Goal: Task Accomplishment & Management: Complete application form

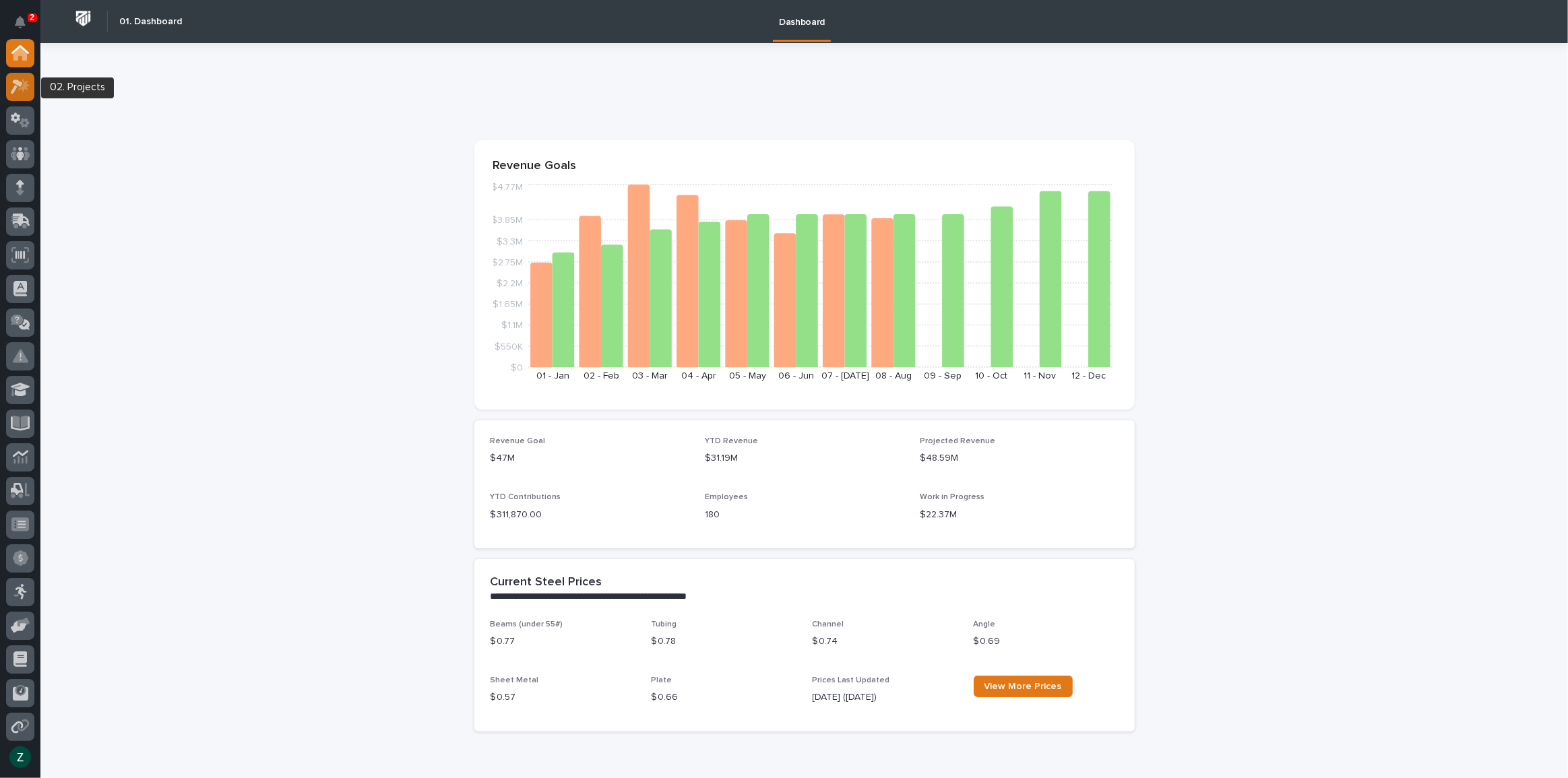
click at [29, 88] on div at bounding box center [20, 87] width 29 height 29
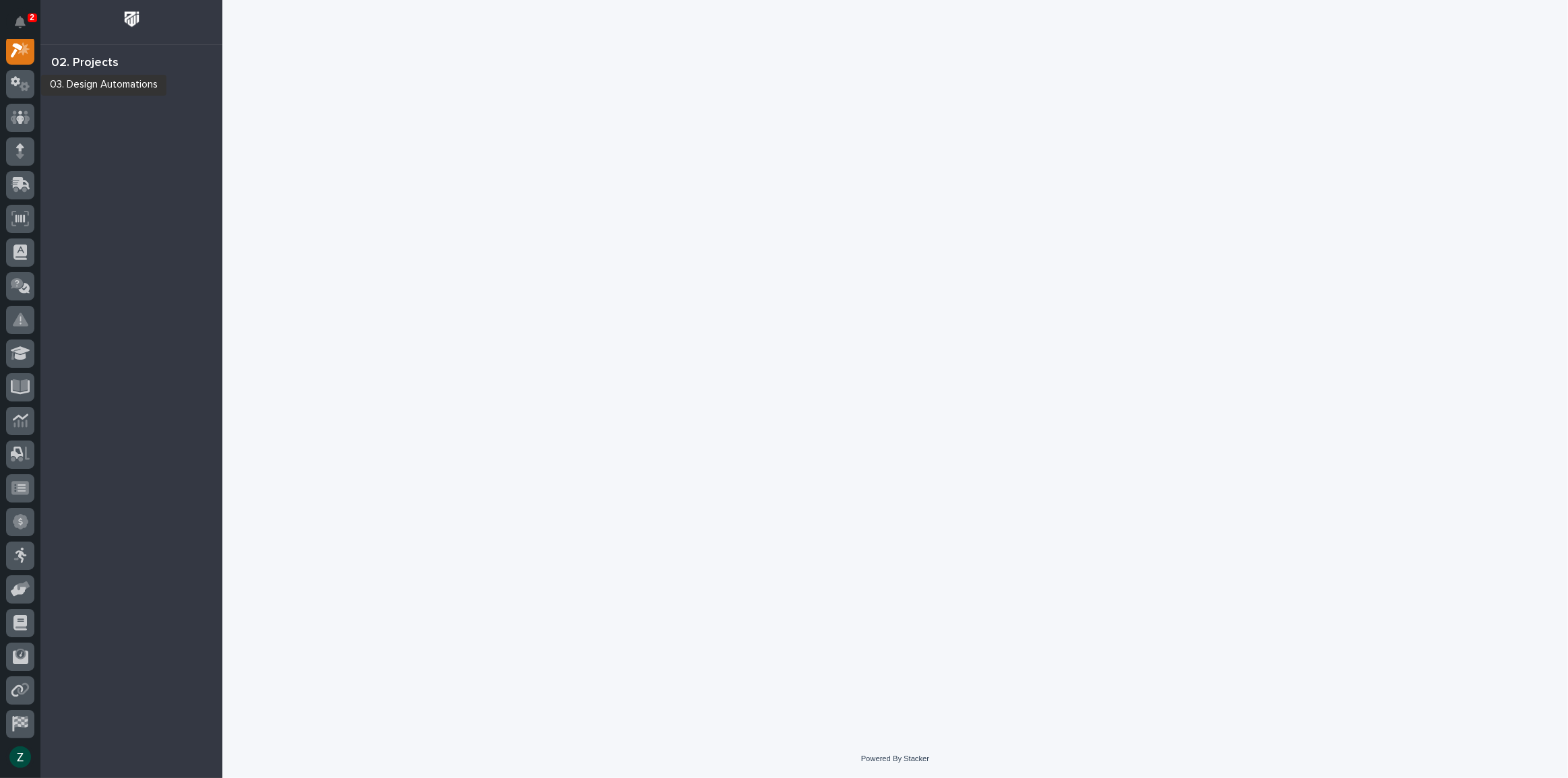
scroll to position [34, 0]
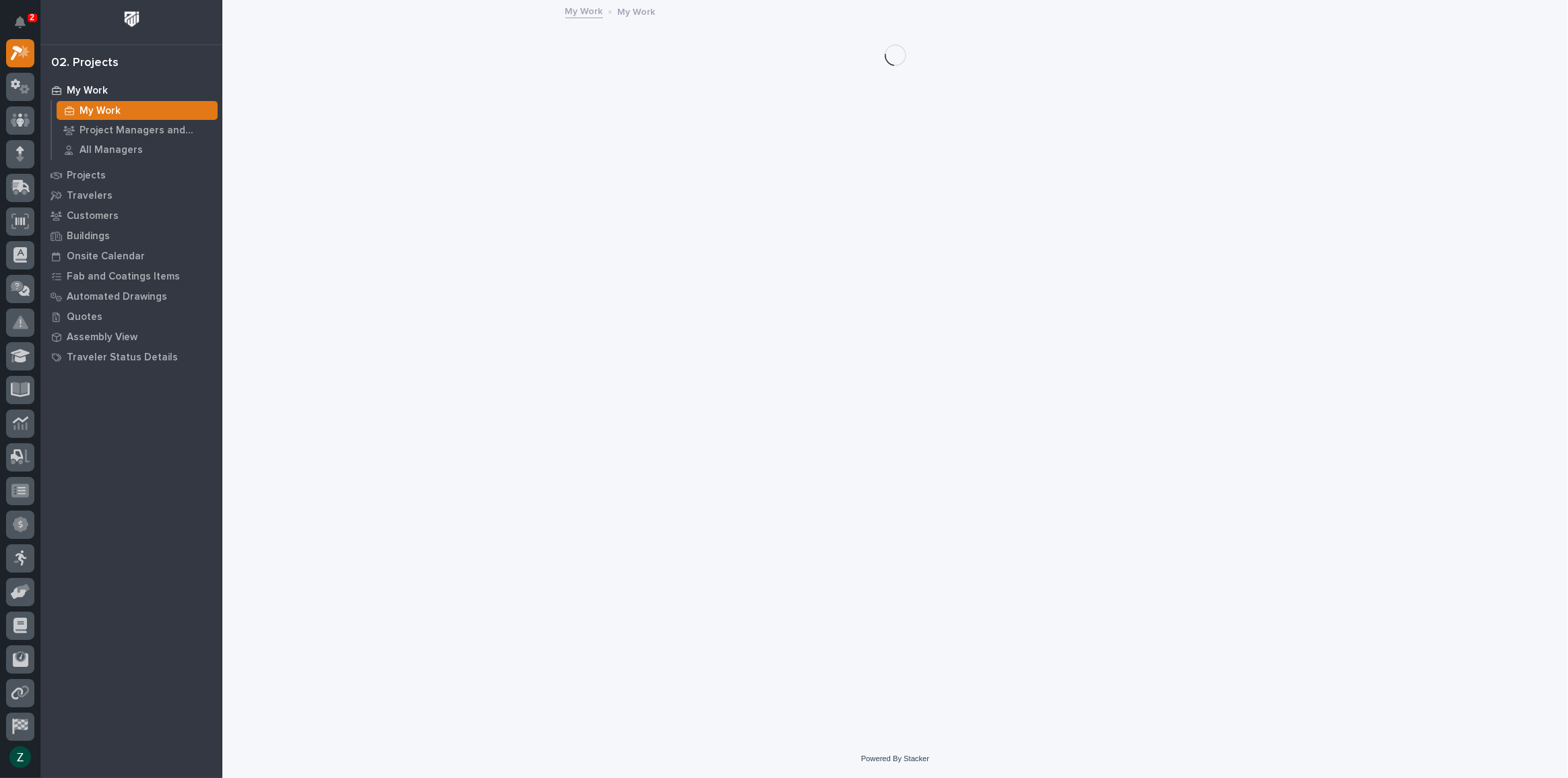
click at [67, 111] on icon at bounding box center [70, 111] width 10 height 9
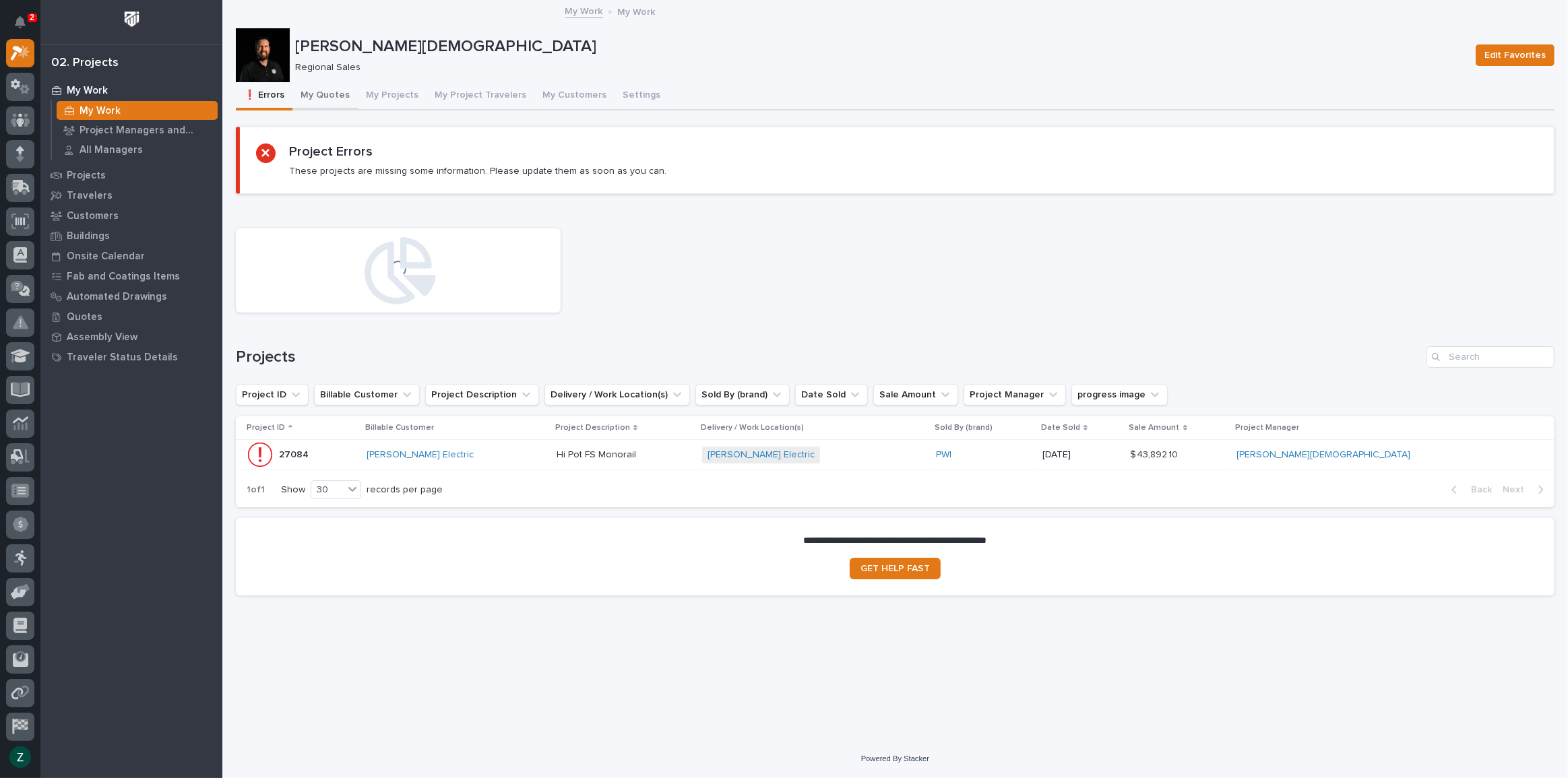
click at [332, 96] on button "My Quotes" at bounding box center [325, 96] width 66 height 29
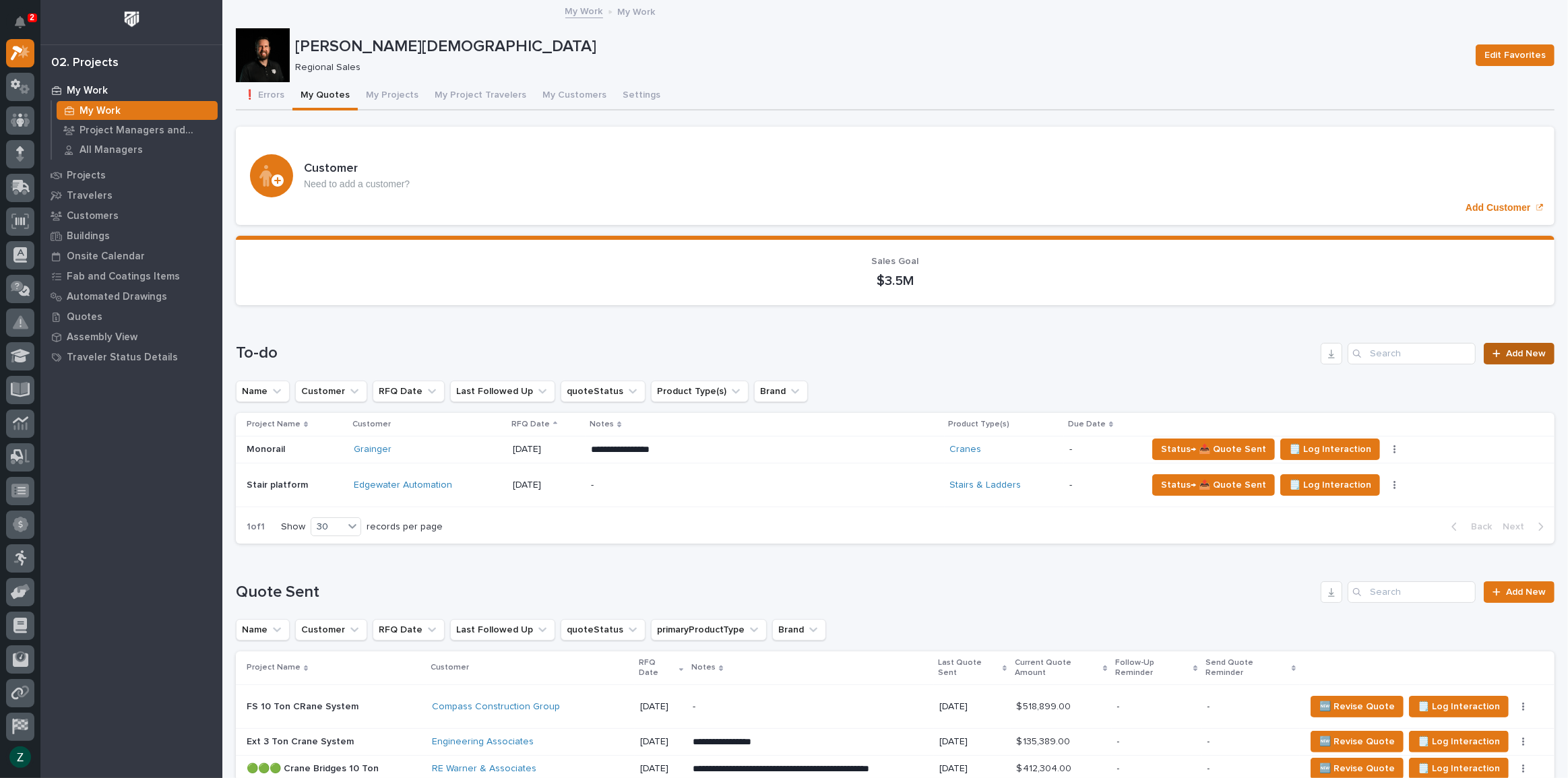
click at [1518, 353] on span "Add New" at bounding box center [1525, 354] width 40 height 10
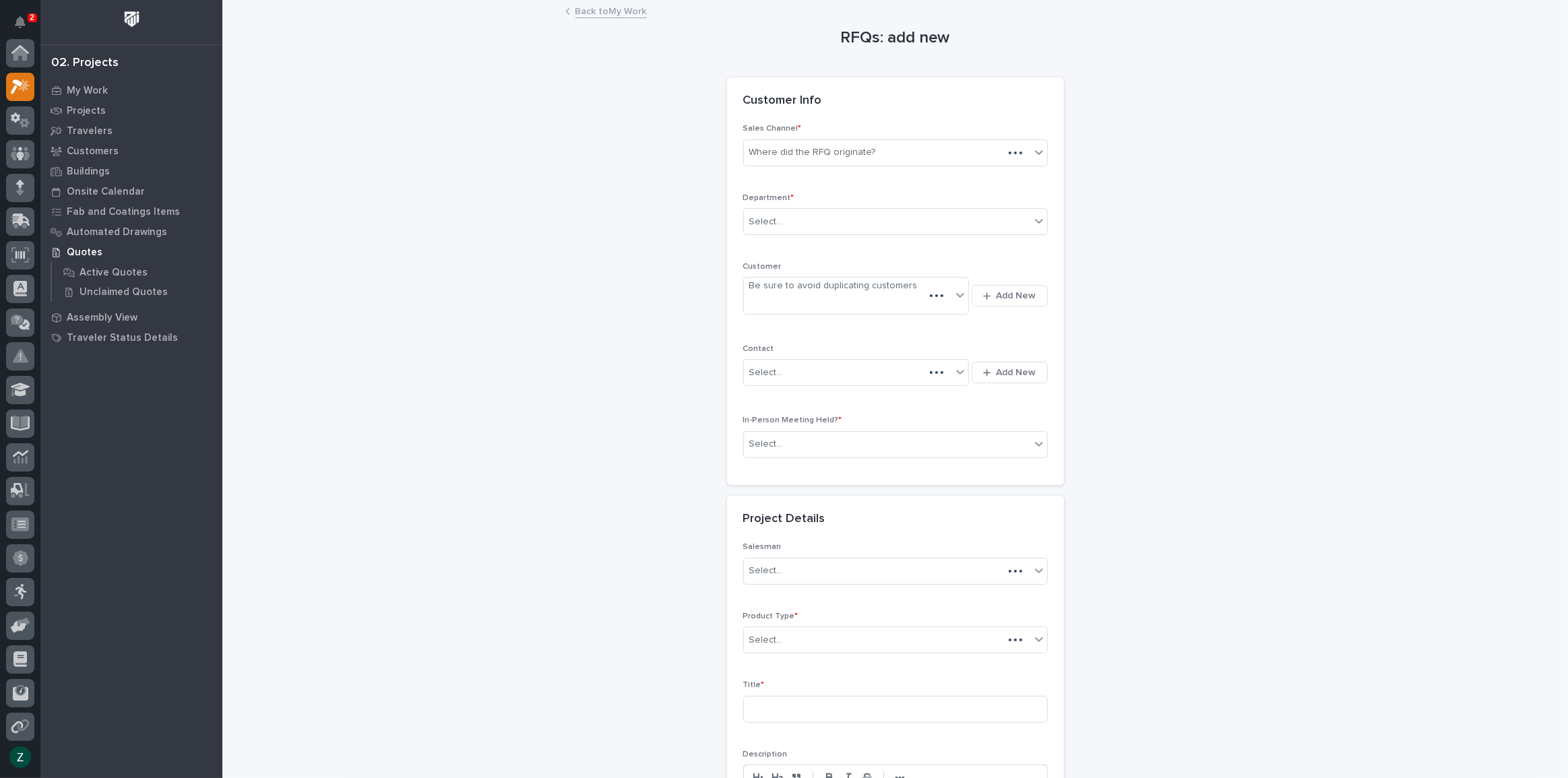
scroll to position [34, 0]
click at [901, 145] on div "Where did the RFQ originate?" at bounding box center [887, 152] width 287 height 22
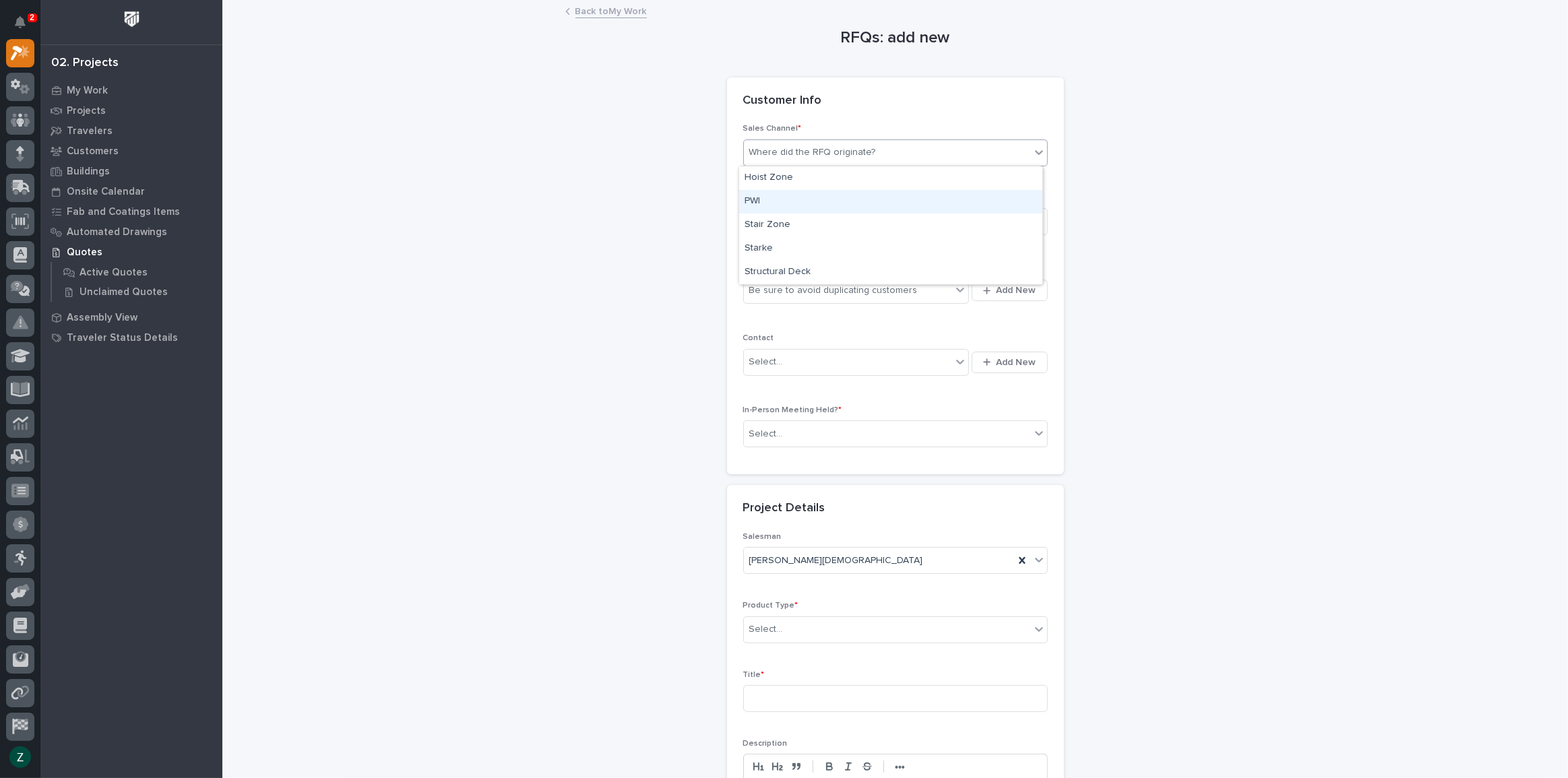
click at [839, 199] on div "PWI" at bounding box center [890, 201] width 303 height 24
click at [833, 218] on div "Select..." at bounding box center [887, 221] width 287 height 22
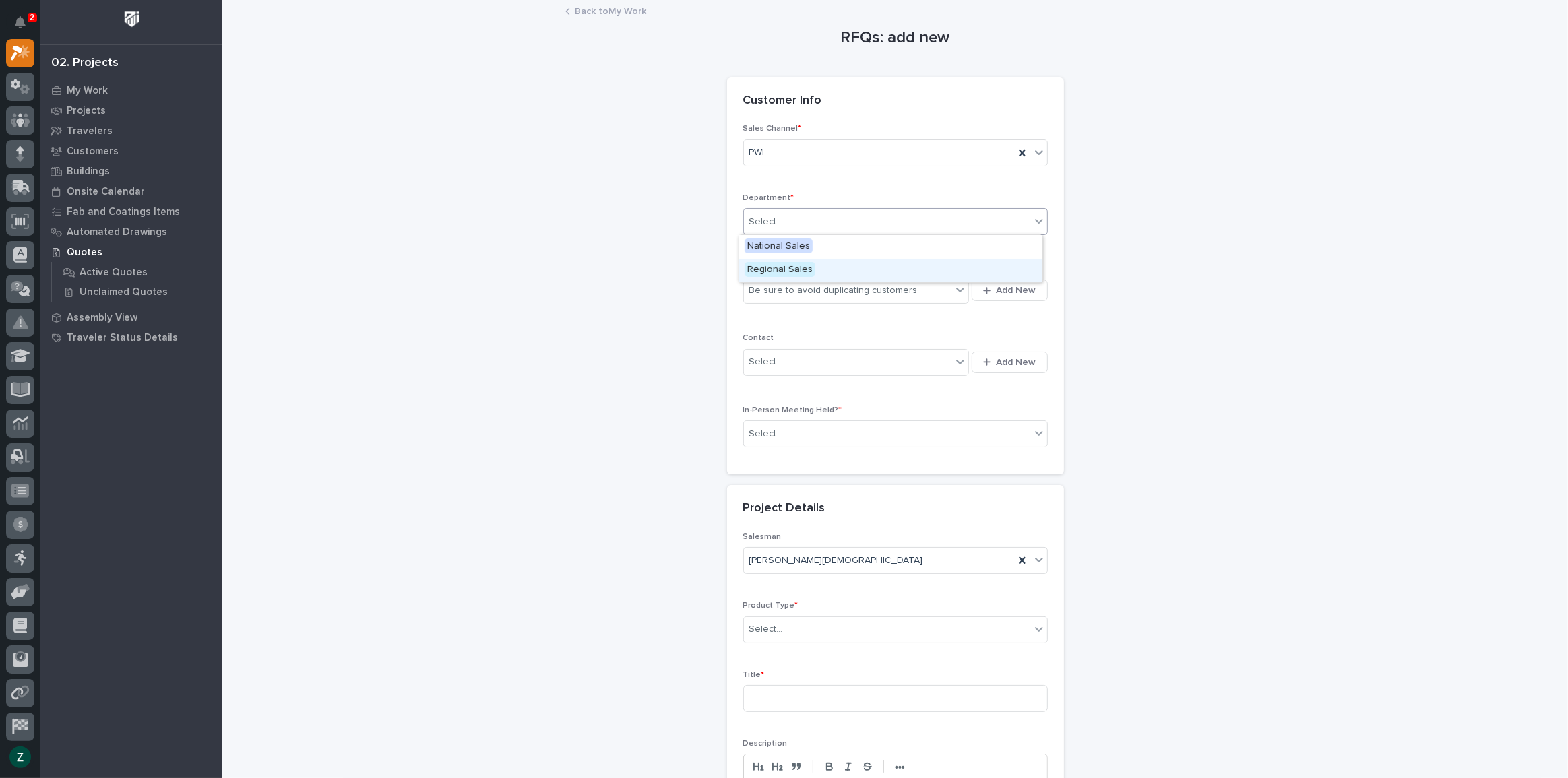
click at [838, 271] on div "Regional Sales" at bounding box center [890, 270] width 303 height 24
click at [850, 285] on div "Be sure to avoid duplicating customers" at bounding box center [834, 290] width 169 height 14
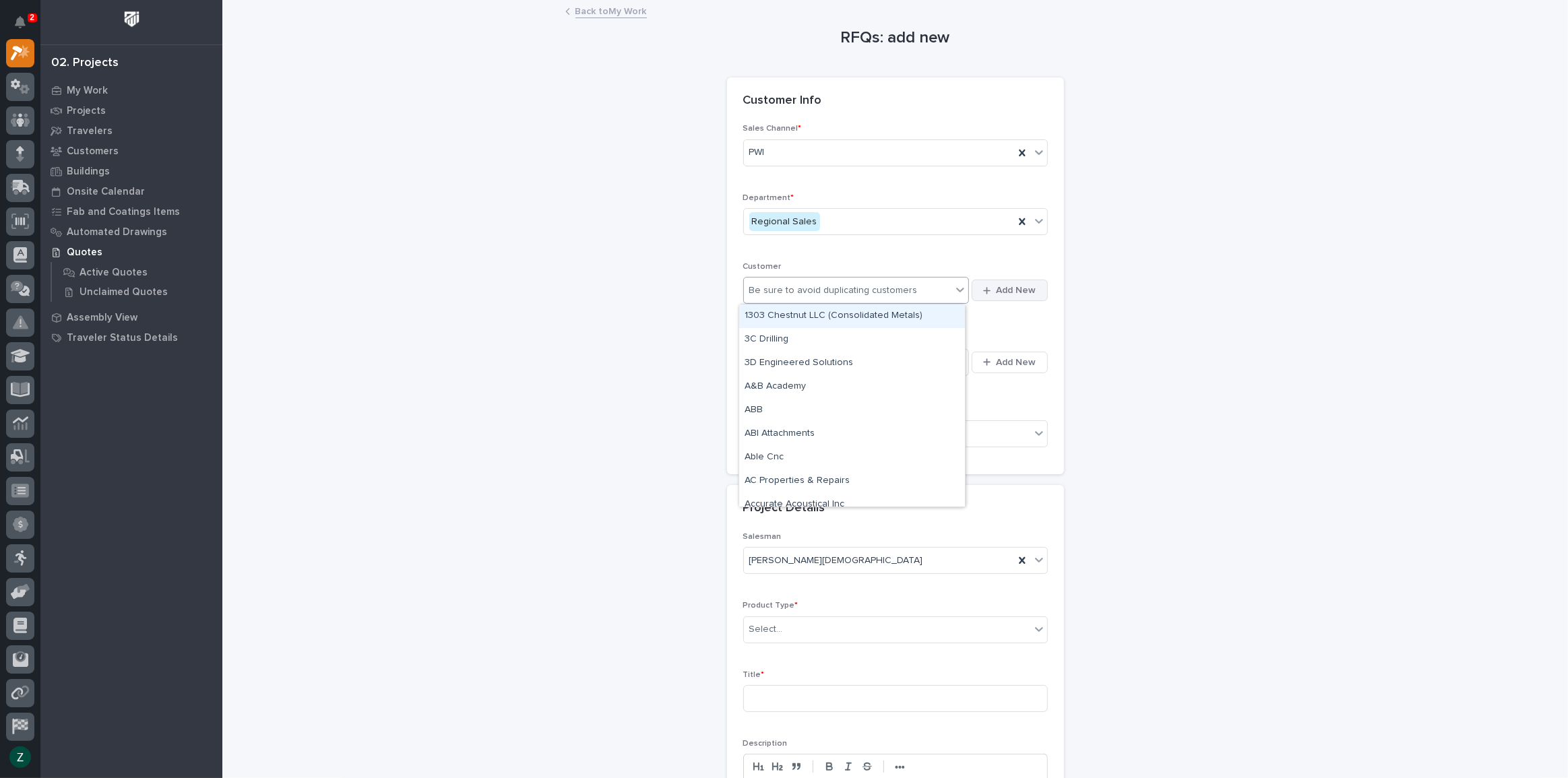
click at [1017, 289] on span "Add New" at bounding box center [1017, 290] width 40 height 12
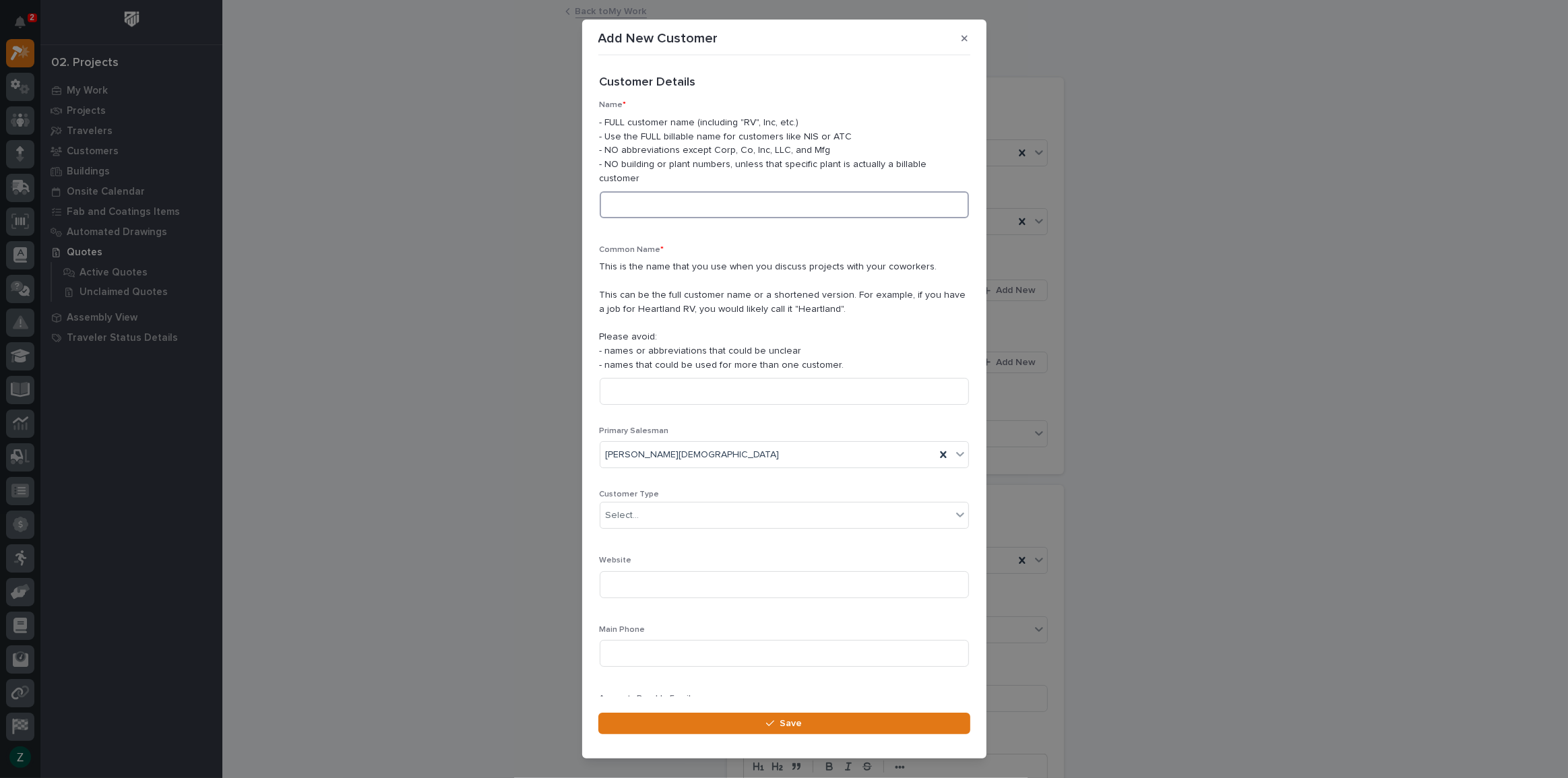
click at [822, 192] on input at bounding box center [784, 205] width 369 height 27
type input "Amrize"
click at [773, 378] on input at bounding box center [784, 391] width 369 height 27
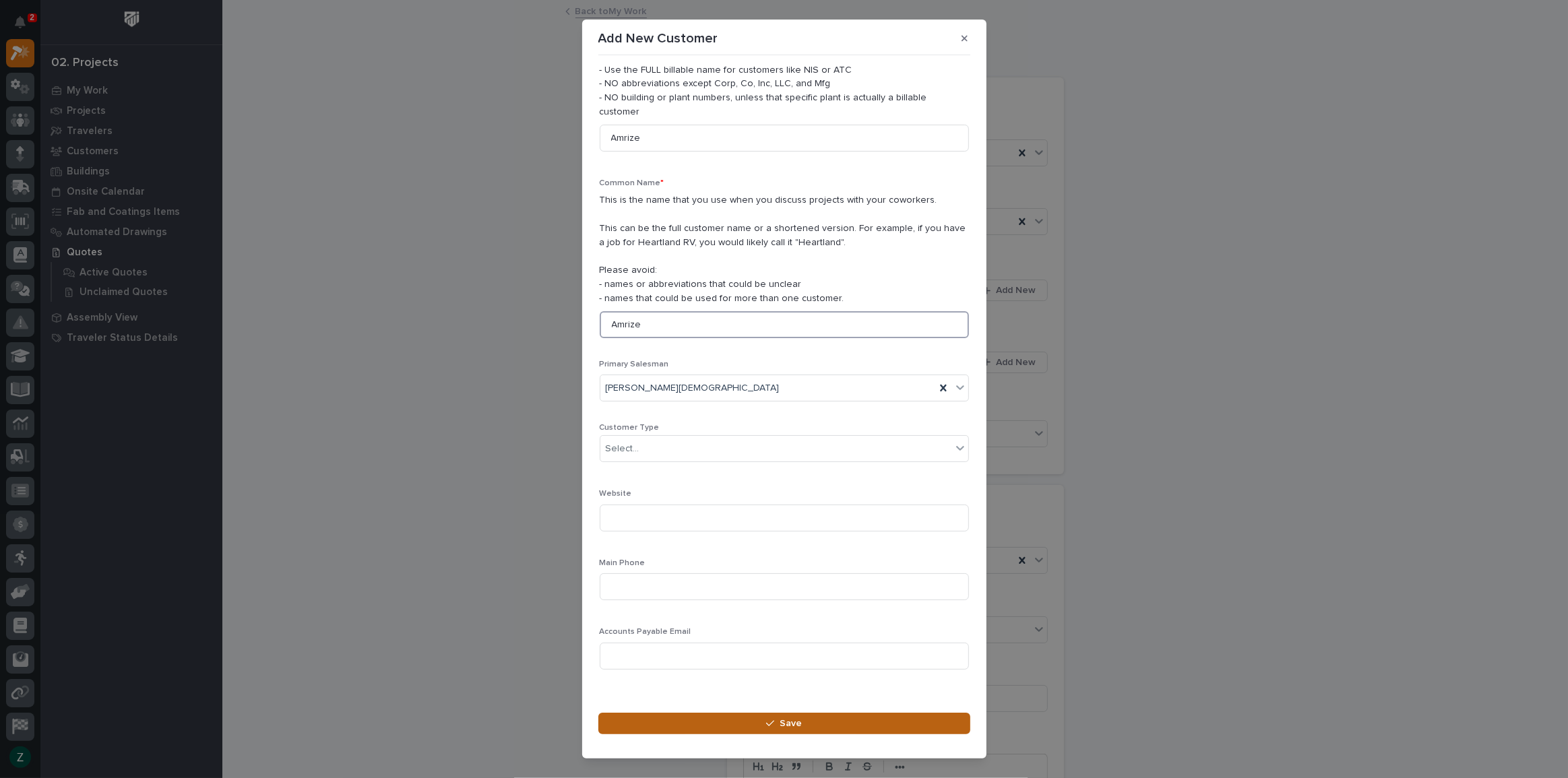
type input "Amrize"
click at [798, 719] on span "Save" at bounding box center [791, 723] width 22 height 12
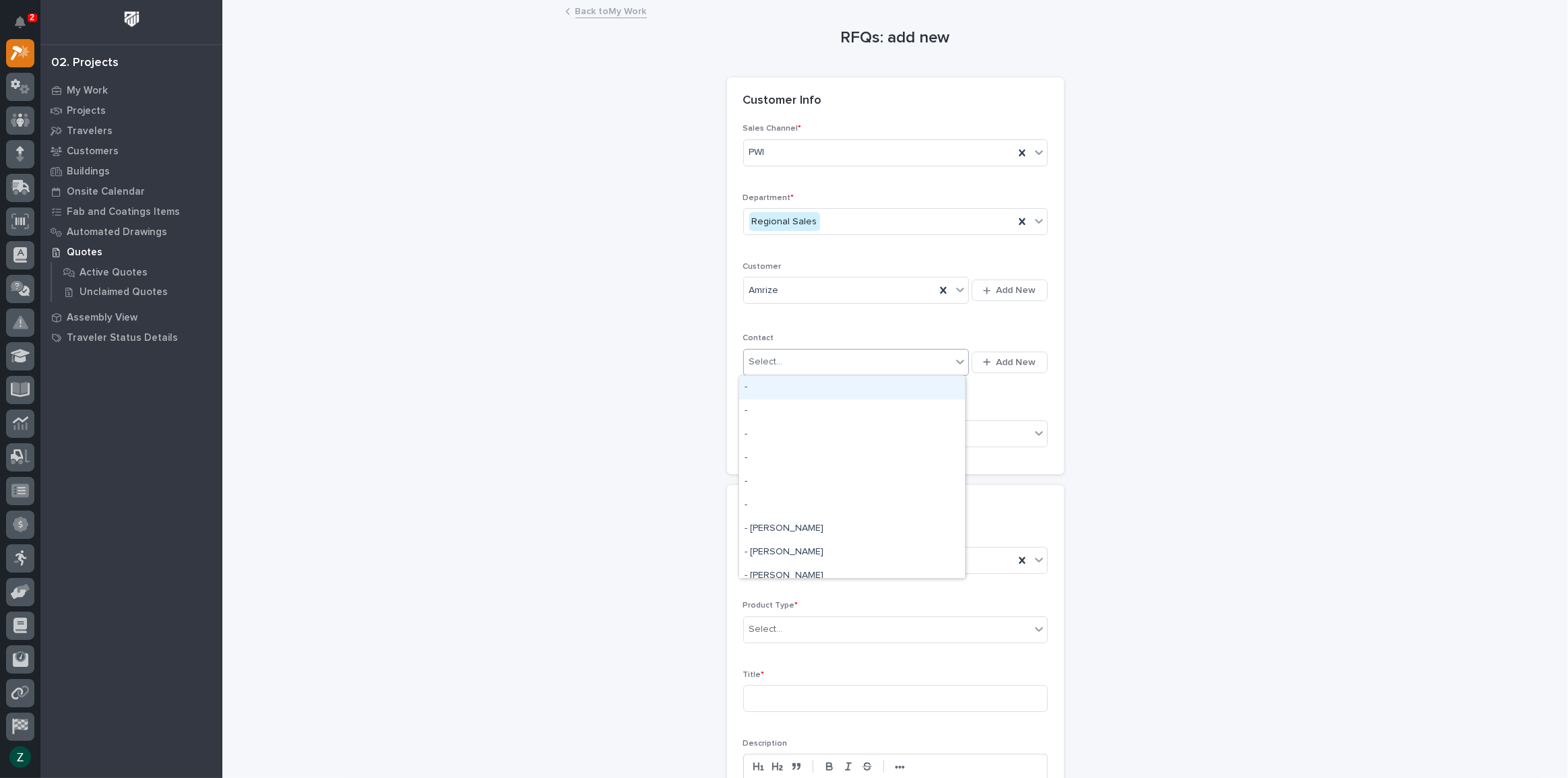
click at [917, 364] on div "Select..." at bounding box center [848, 362] width 208 height 22
click at [1009, 370] on button "Add New" at bounding box center [1009, 362] width 75 height 21
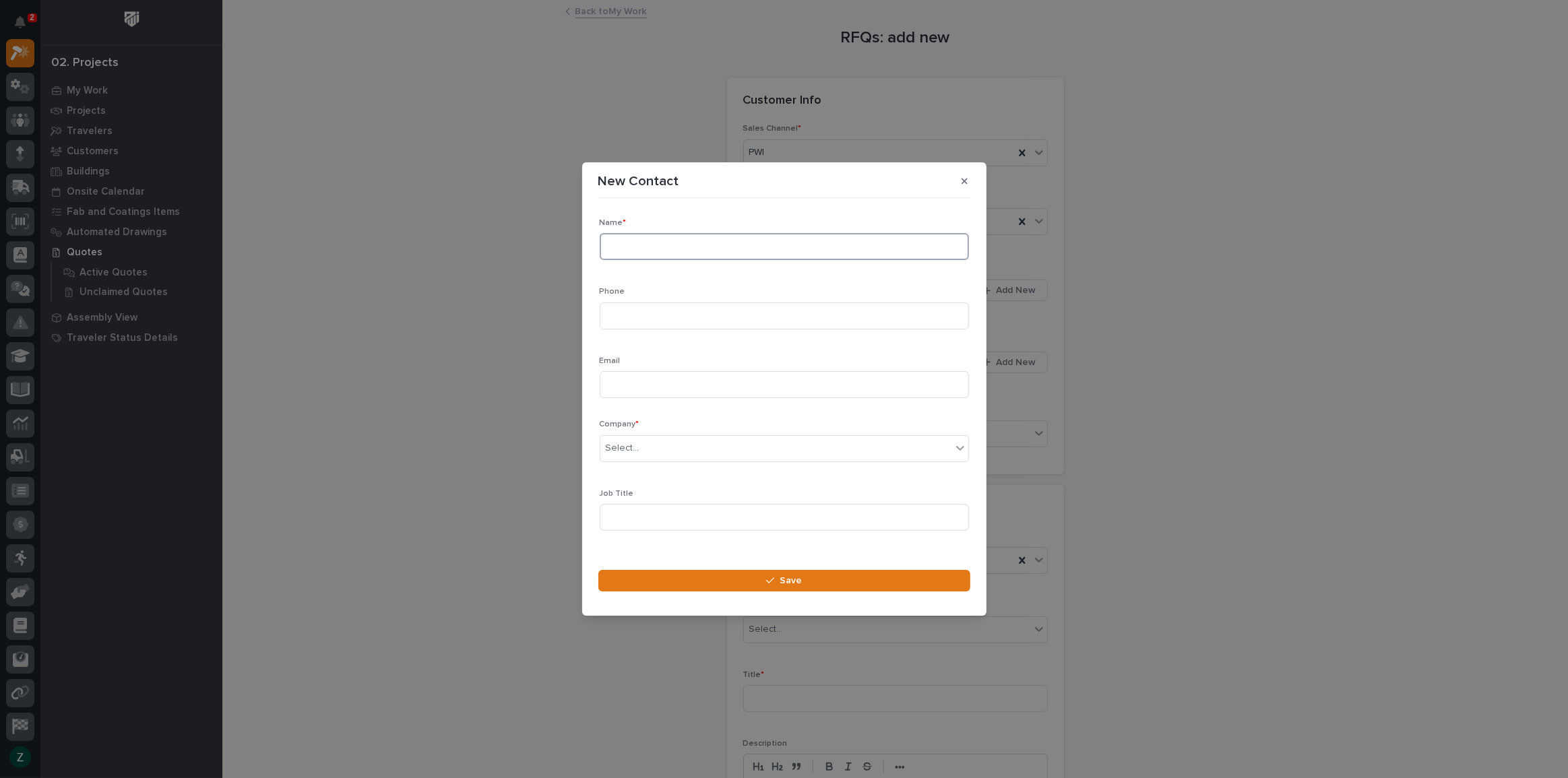
click at [794, 245] on input at bounding box center [784, 247] width 369 height 27
type input "[PERSON_NAME]"
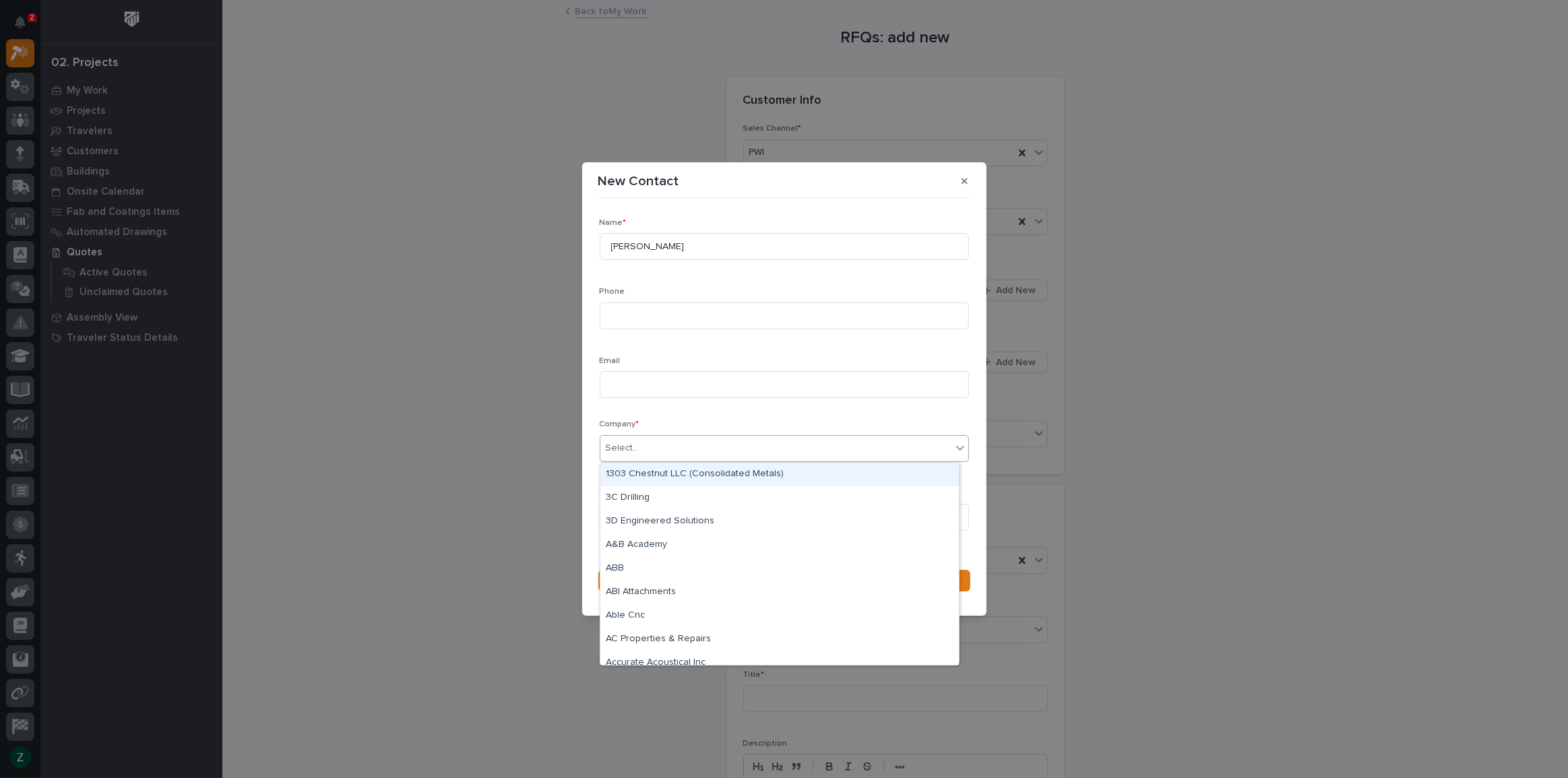
click at [704, 451] on div "Select..." at bounding box center [776, 448] width 351 height 22
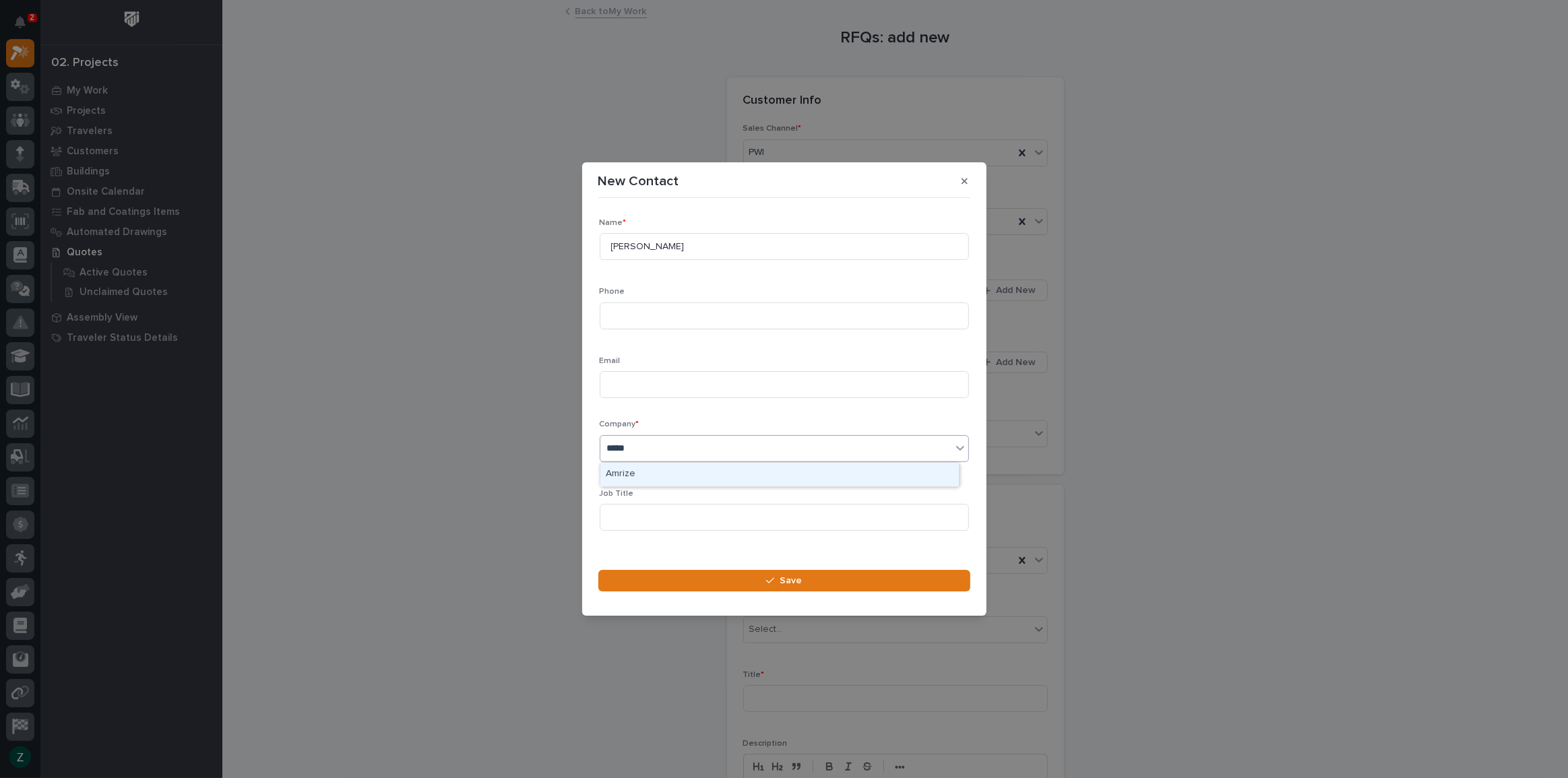
type input "******"
click at [735, 477] on div "Amrize" at bounding box center [780, 474] width 359 height 24
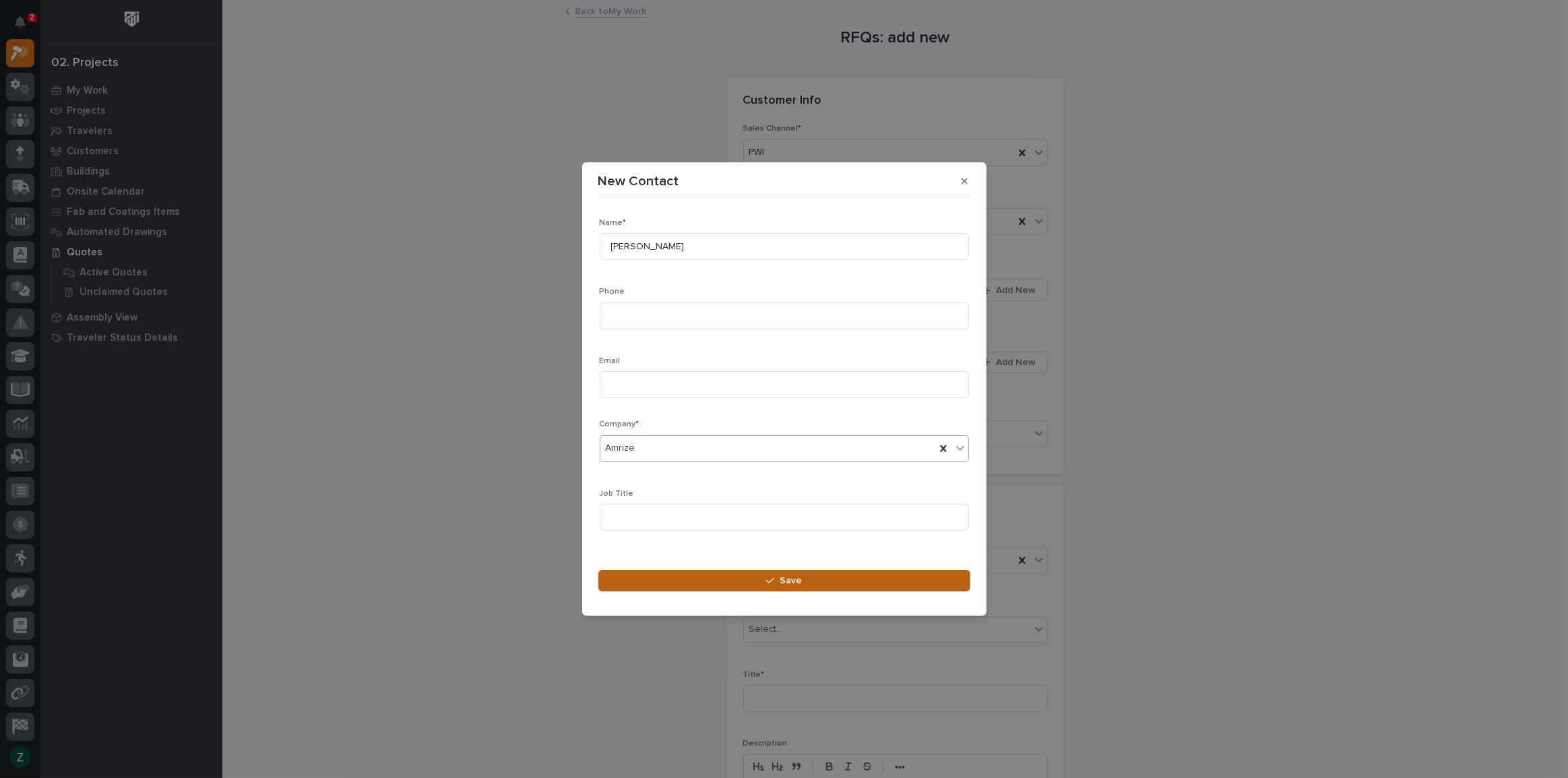
click at [811, 577] on button "Save" at bounding box center [784, 581] width 372 height 21
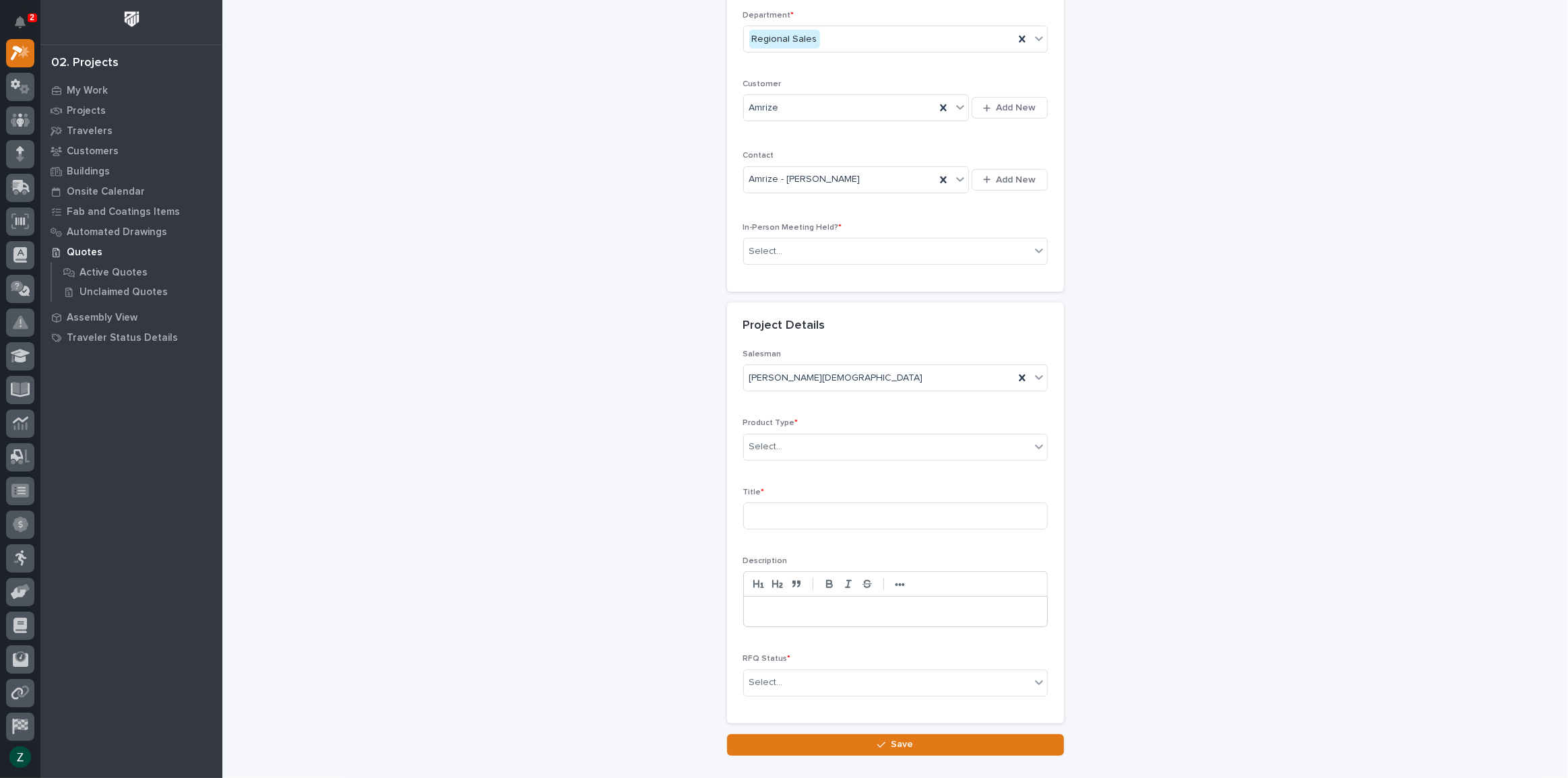
scroll to position [183, 0]
click at [864, 240] on div "Select..." at bounding box center [887, 251] width 287 height 22
click at [838, 374] on div "[PERSON_NAME][DEMOGRAPHIC_DATA]" at bounding box center [879, 377] width 270 height 22
click at [637, 342] on div "RFQs: add new Loading... Saving… Loading... Saving… Loading... Saving… Customer…" at bounding box center [895, 287] width 1319 height 937
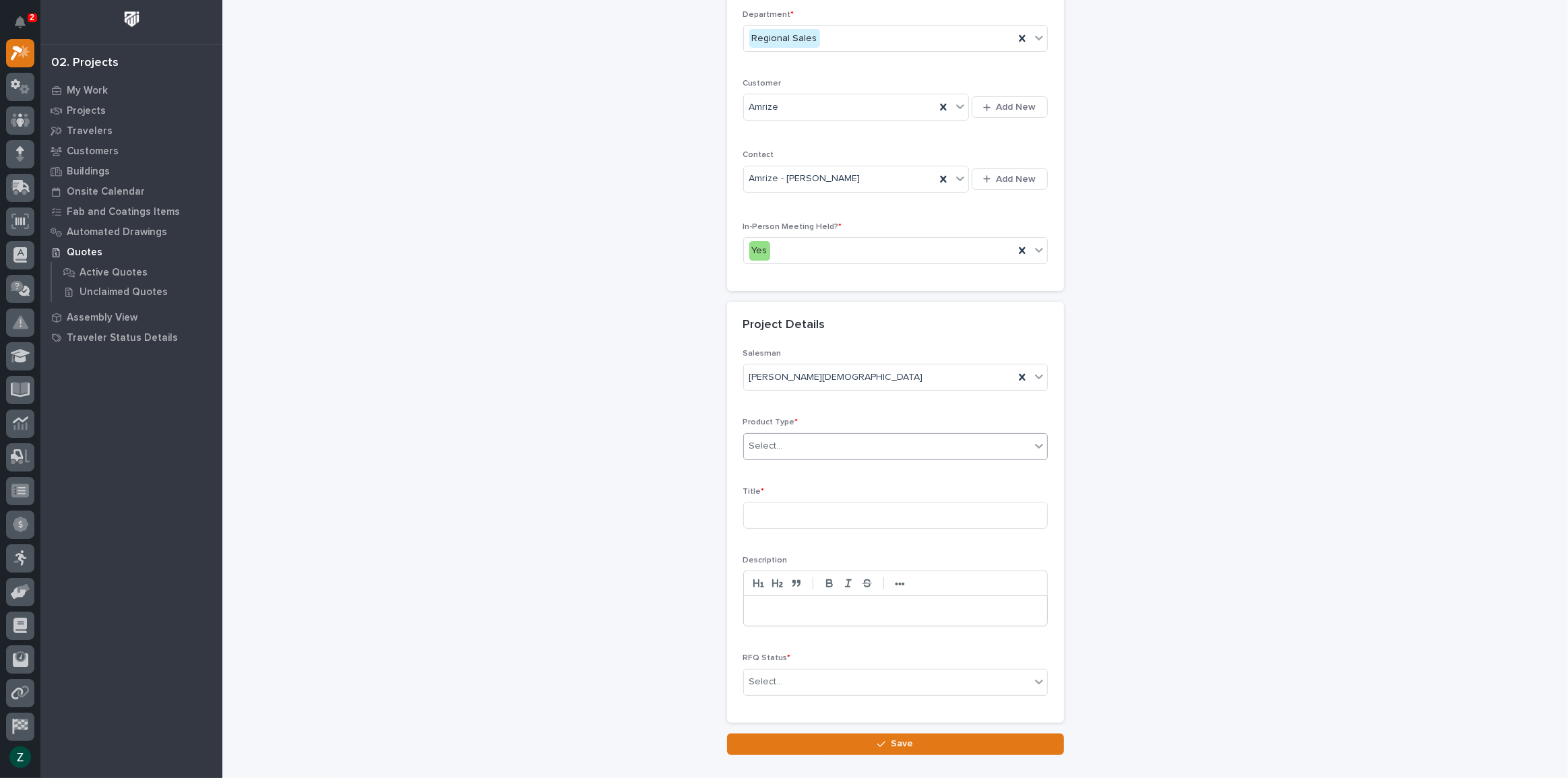
click at [853, 441] on div "Select..." at bounding box center [887, 446] width 287 height 22
click at [815, 487] on div "Cranes" at bounding box center [890, 494] width 303 height 24
click at [804, 504] on input at bounding box center [895, 515] width 305 height 27
type input "1"
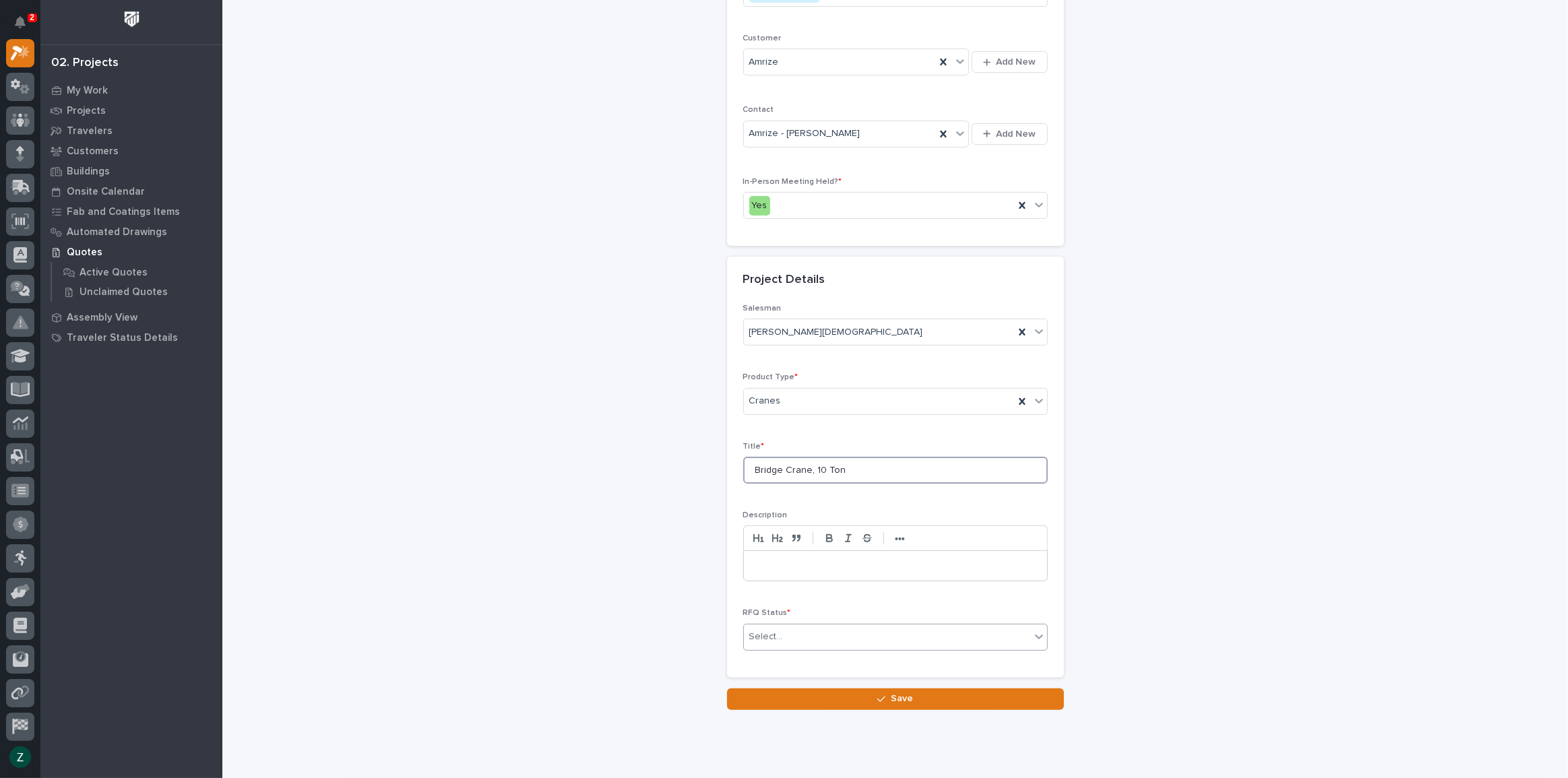
scroll to position [264, 0]
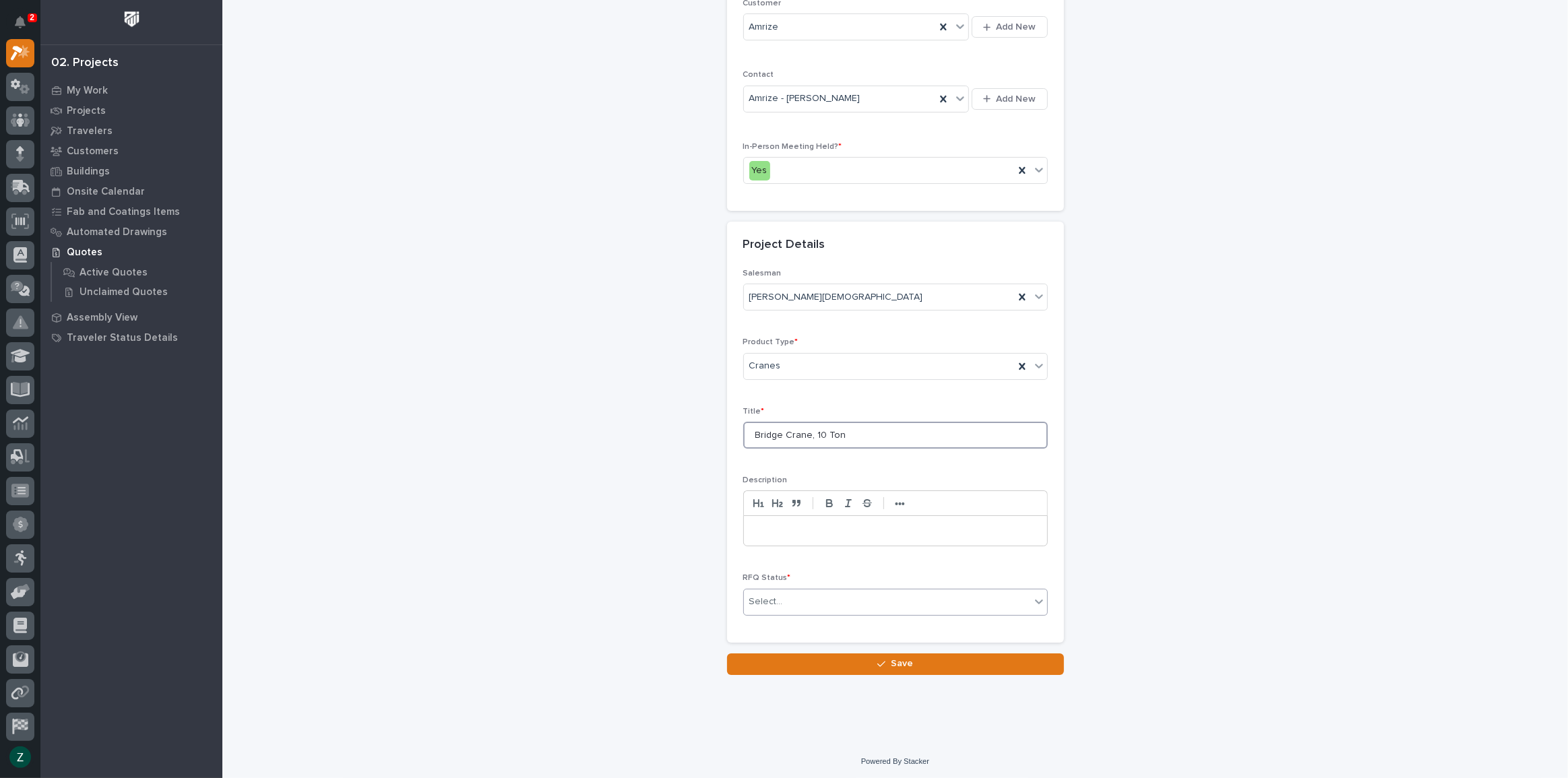
type input "Bridge Crane, 10 Ton"
click at [836, 598] on div "Select..." at bounding box center [887, 601] width 287 height 22
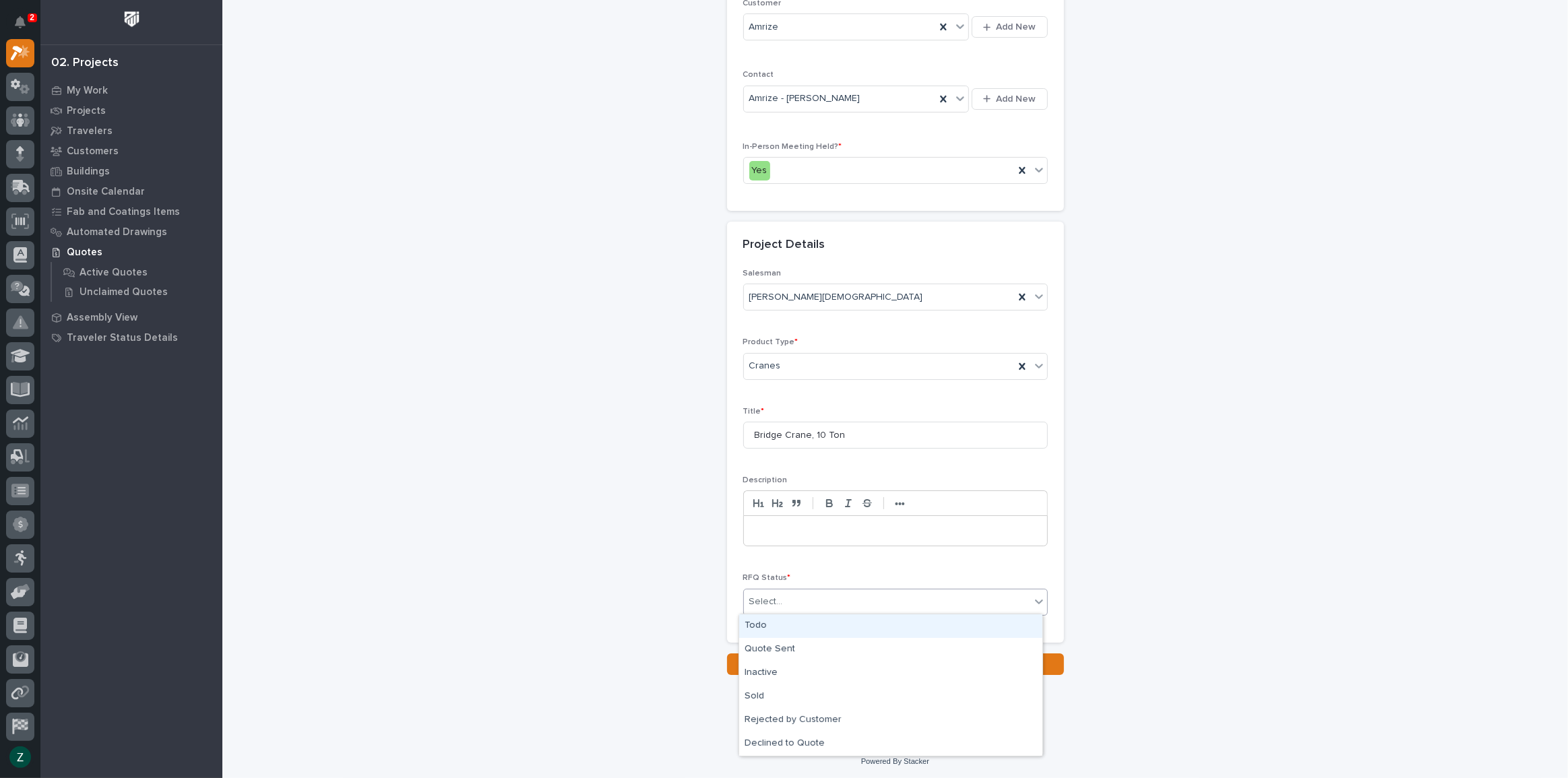
drag, startPoint x: 817, startPoint y: 622, endPoint x: 827, endPoint y: 636, distance: 17.2
click at [817, 622] on div "Todo" at bounding box center [890, 626] width 303 height 24
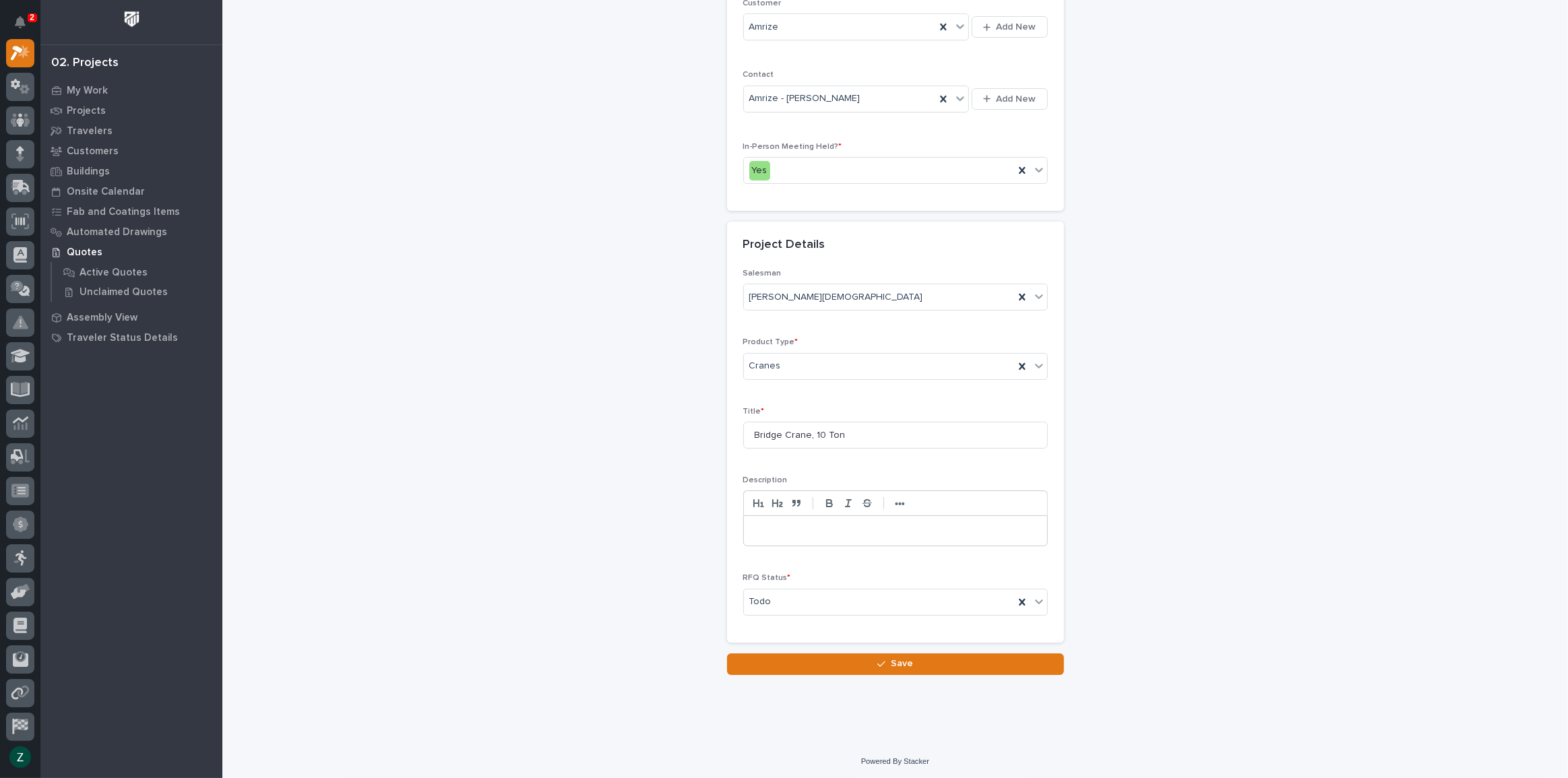
click at [870, 668] on button "Save" at bounding box center [895, 664] width 337 height 21
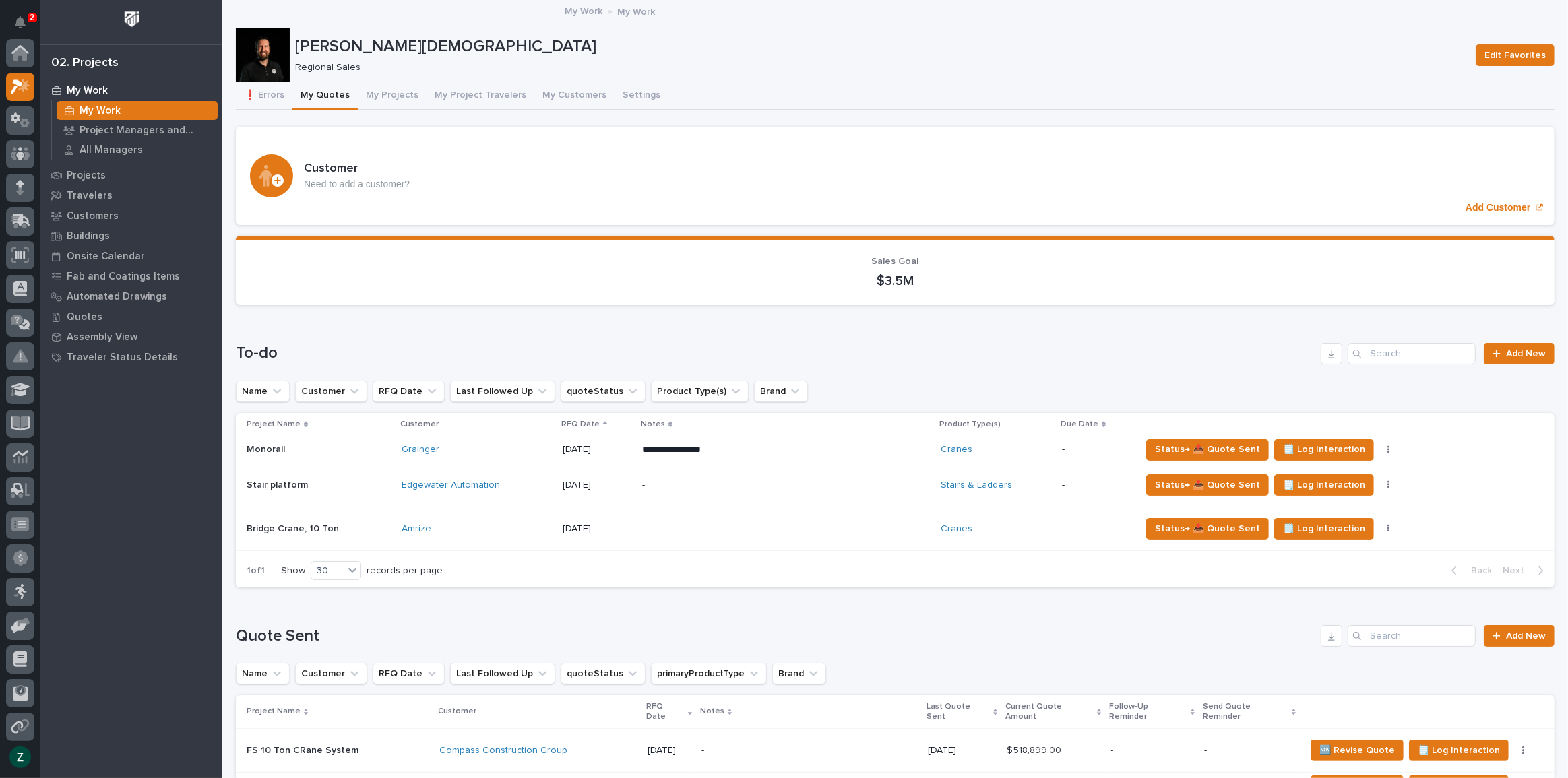
scroll to position [34, 0]
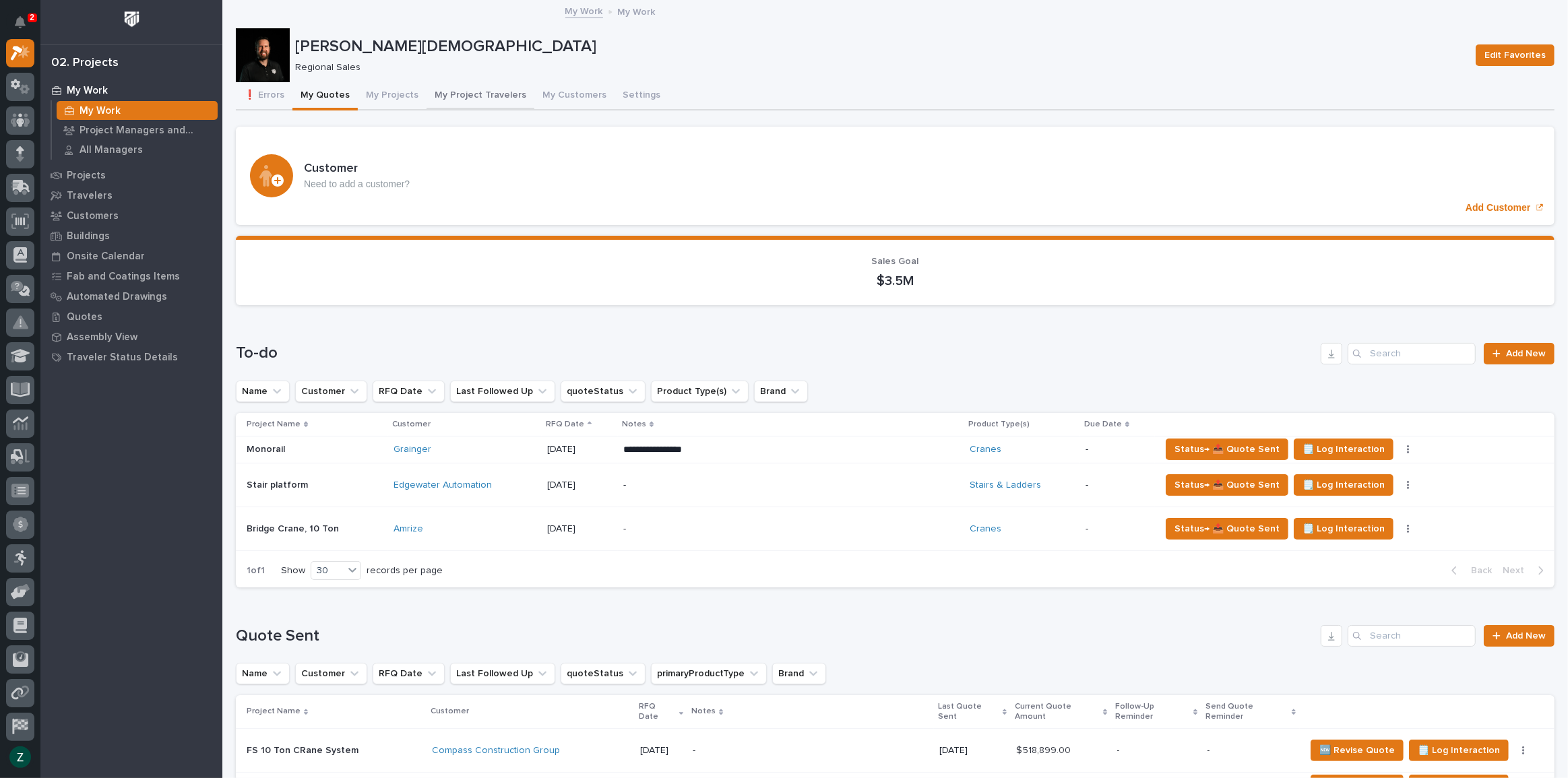
click at [466, 92] on button "My Project Travelers" at bounding box center [481, 96] width 108 height 29
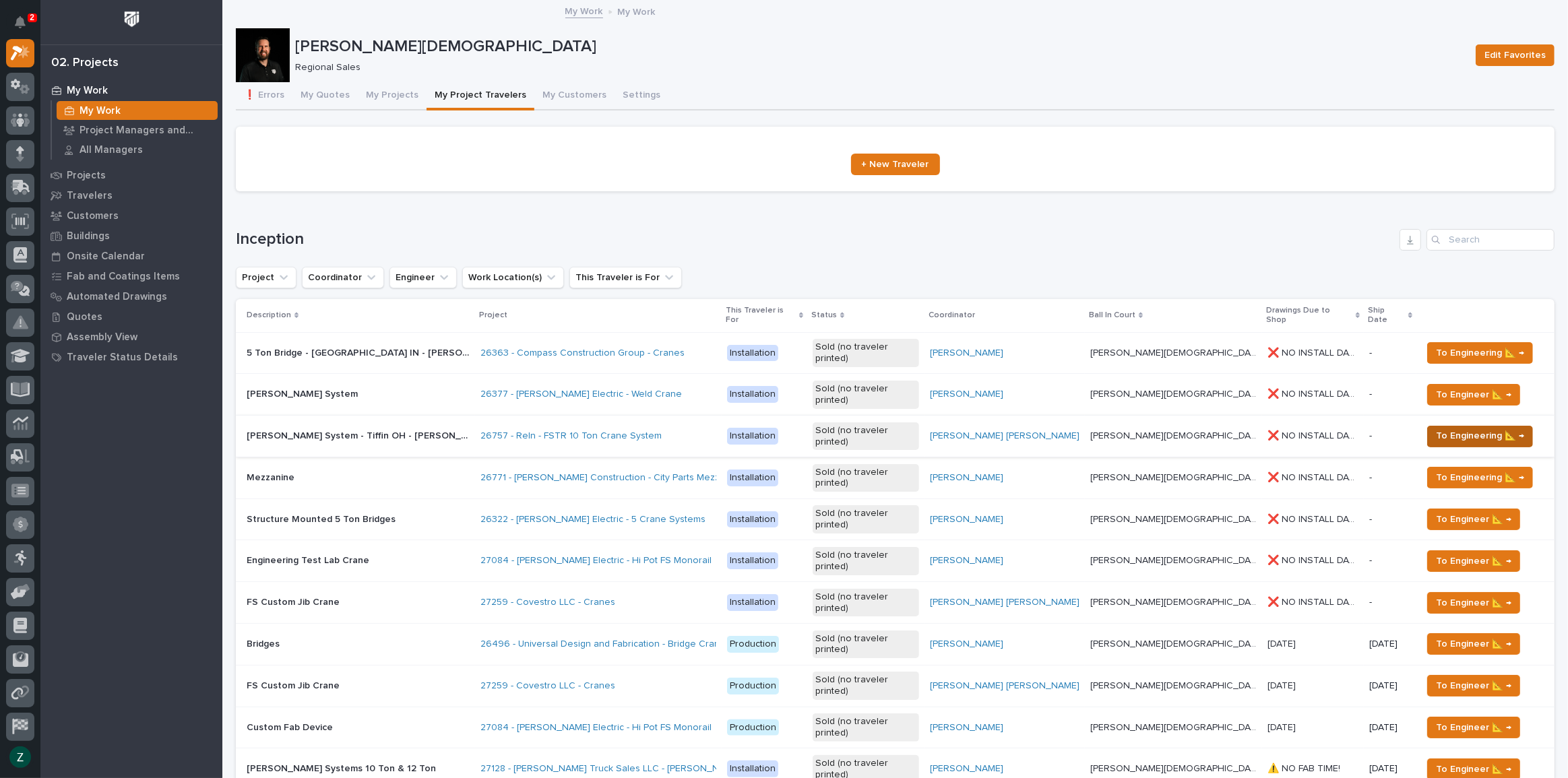
click at [1438, 427] on span "To Engineering 📐 →" at bounding box center [1480, 436] width 88 height 16
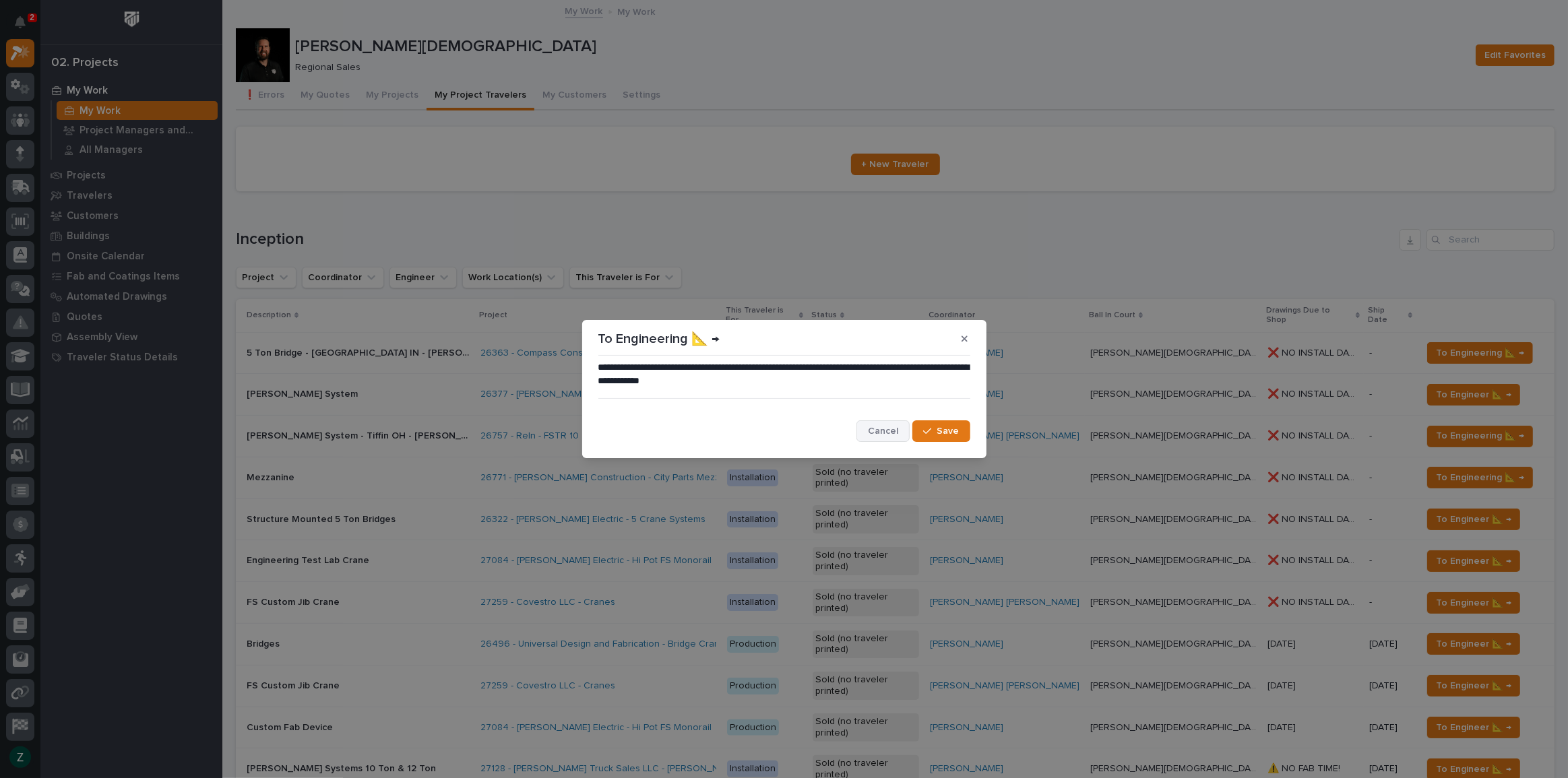
click at [872, 425] on span "Cancel" at bounding box center [882, 431] width 30 height 12
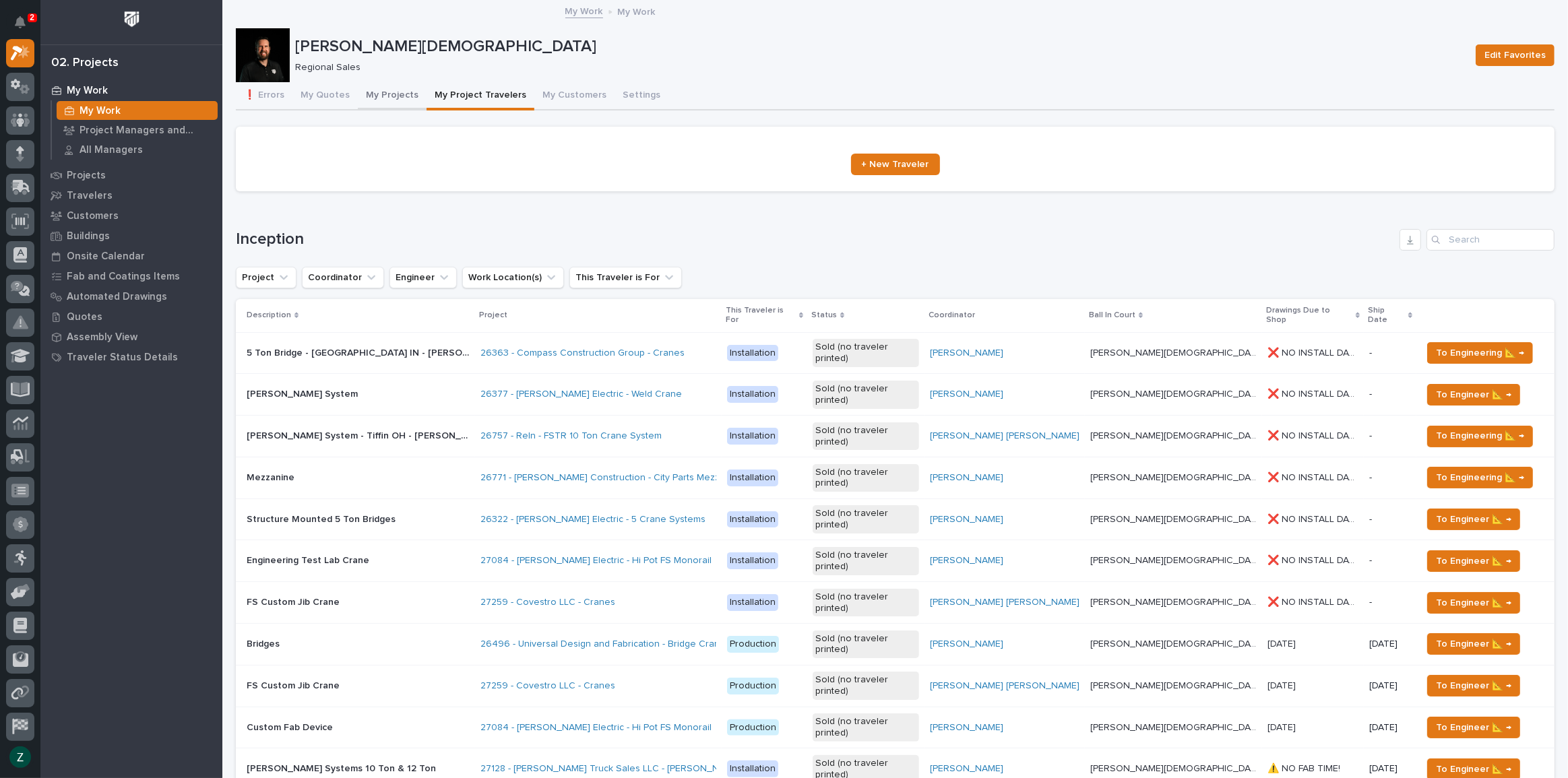
click at [397, 100] on button "My Projects" at bounding box center [392, 96] width 69 height 29
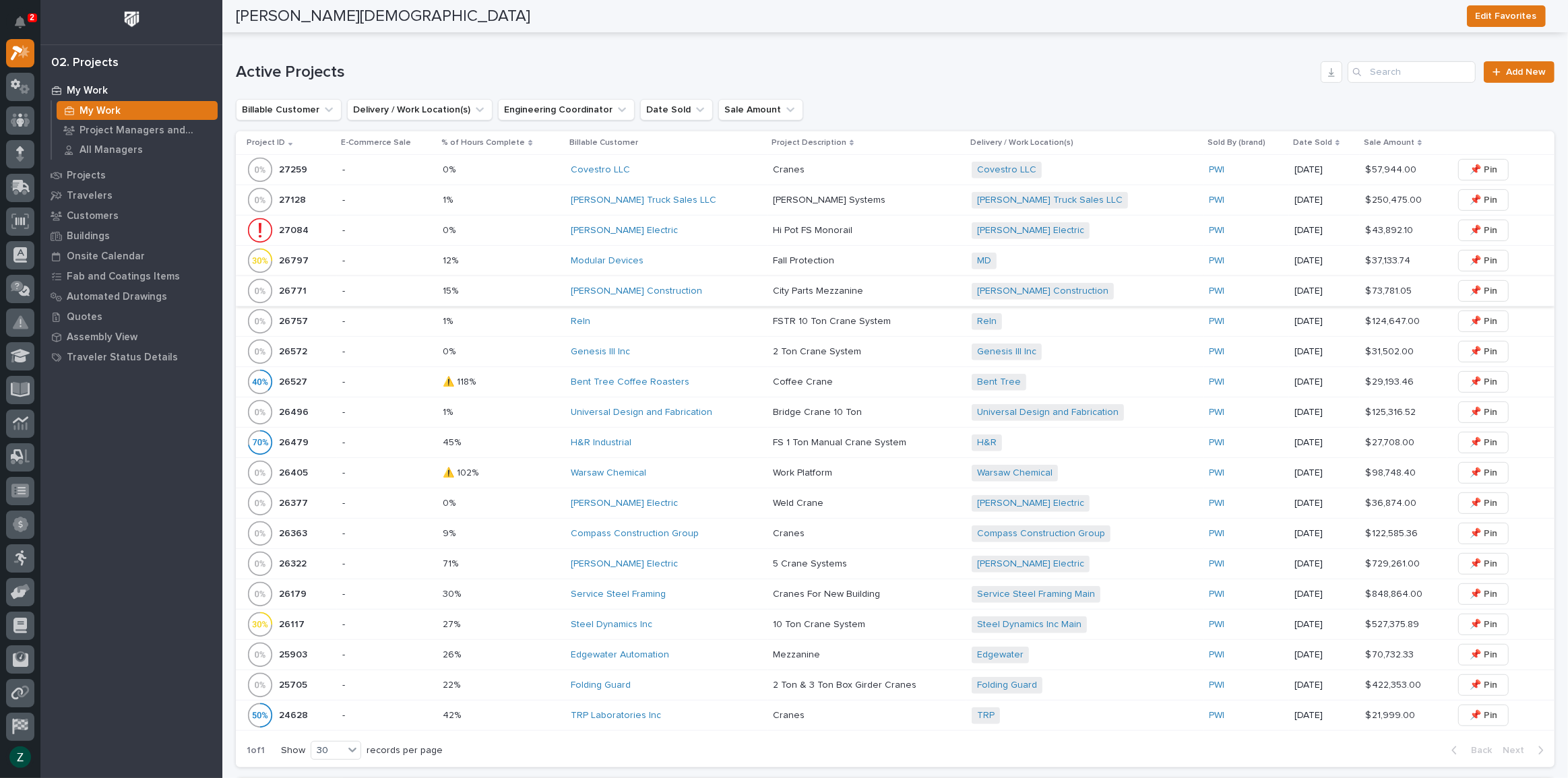
scroll to position [678, 0]
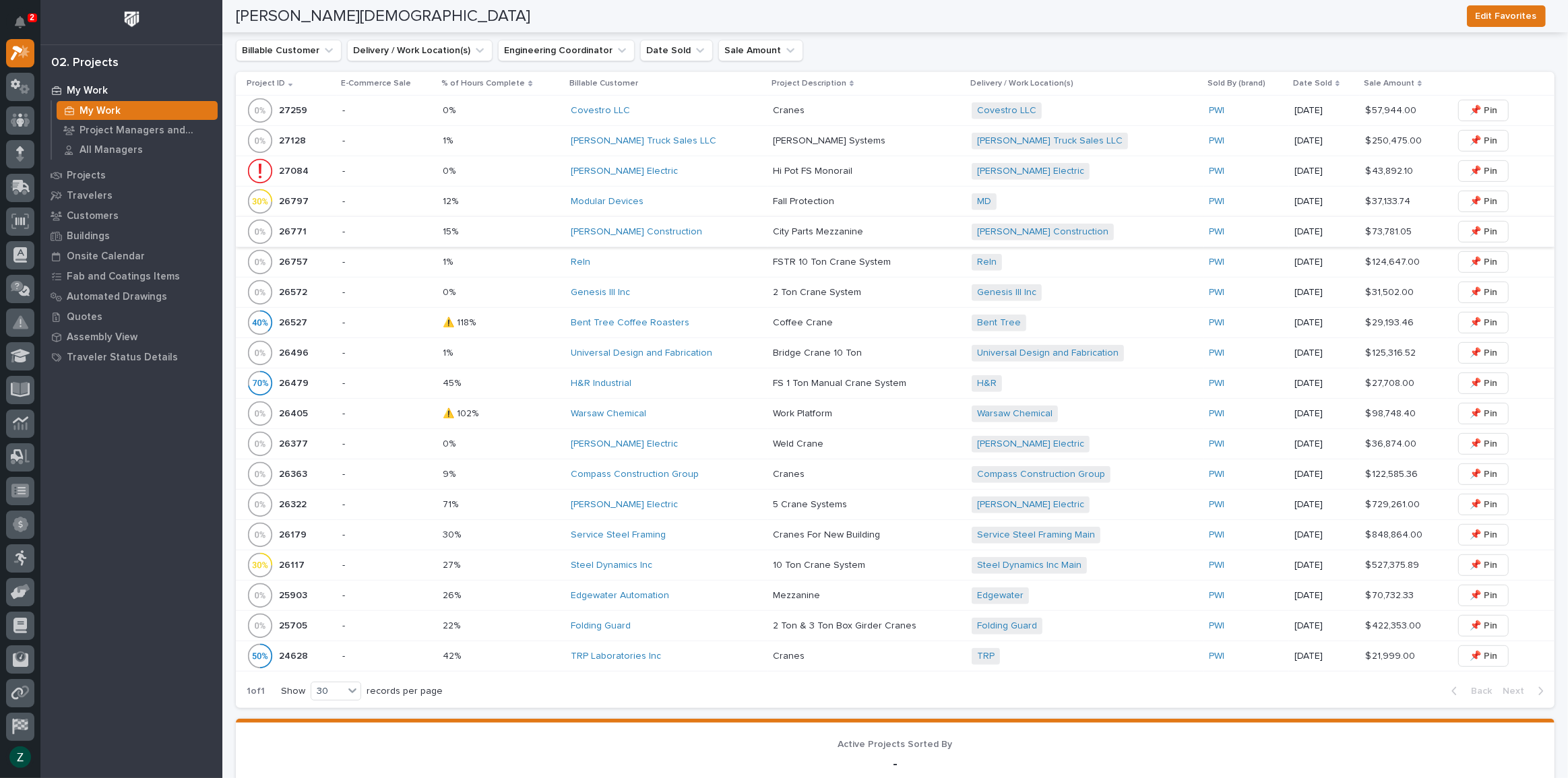
click at [679, 251] on div "Reln" at bounding box center [666, 262] width 191 height 22
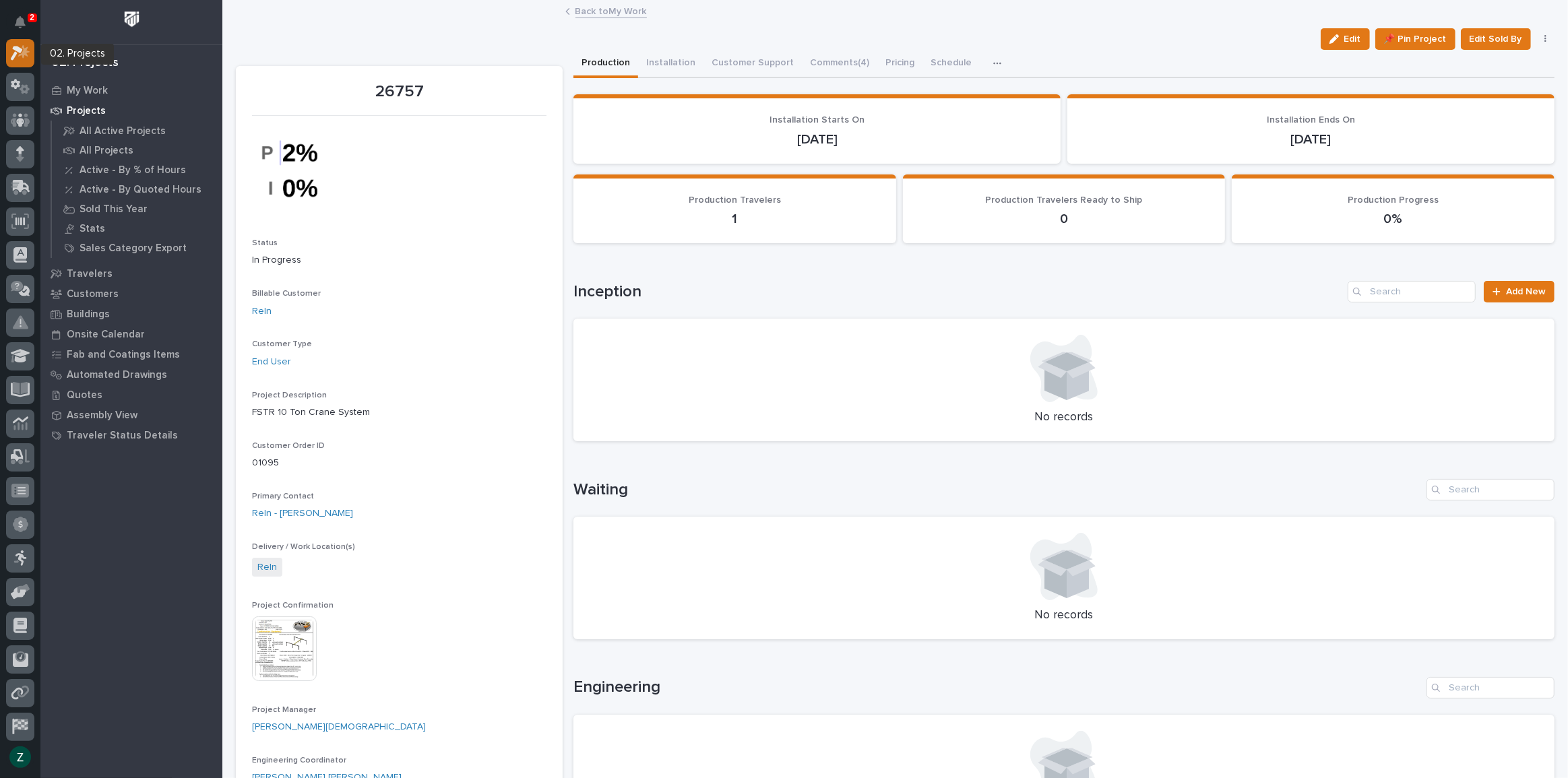
click at [13, 47] on icon at bounding box center [16, 53] width 12 height 15
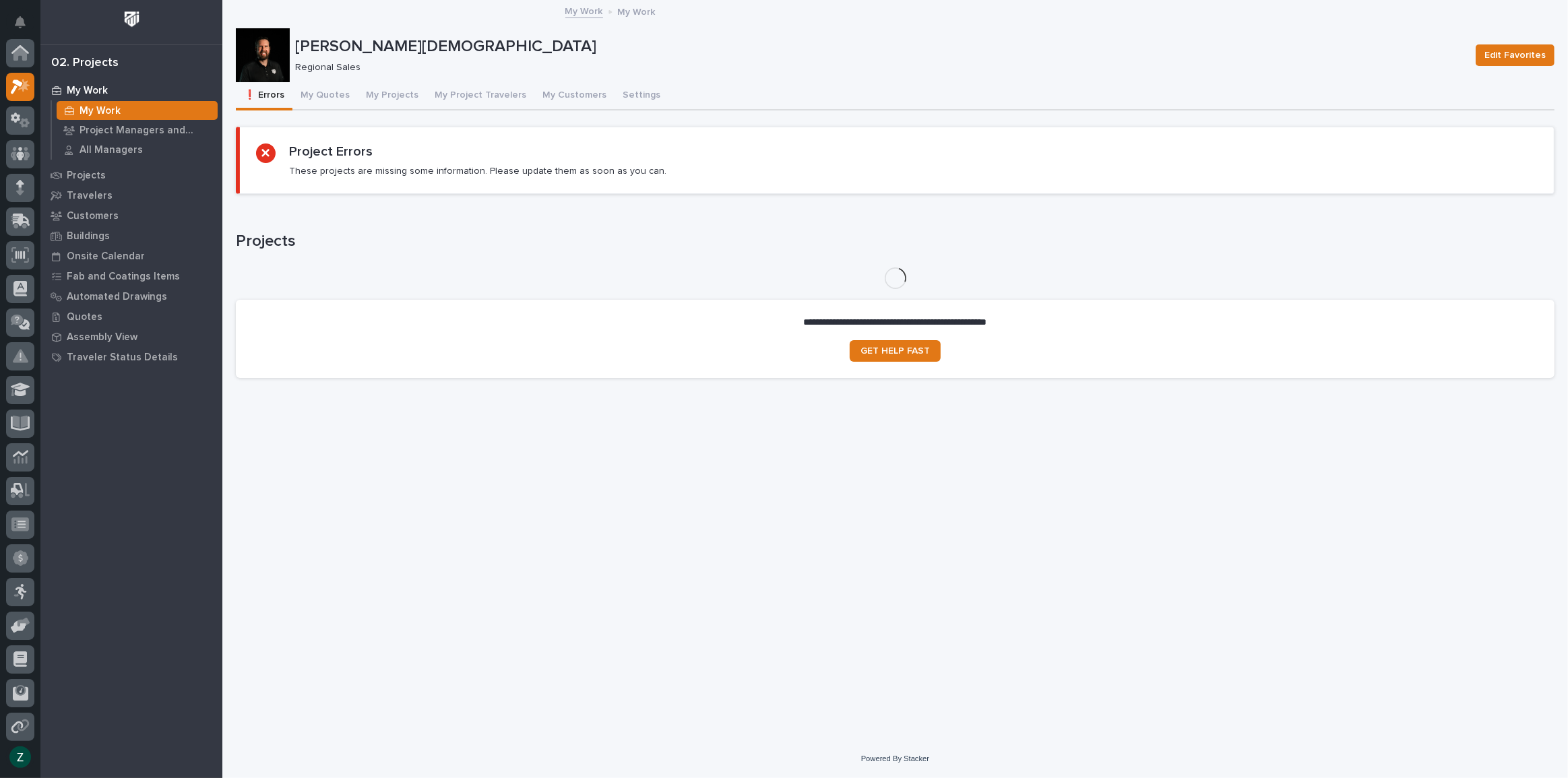
scroll to position [34, 0]
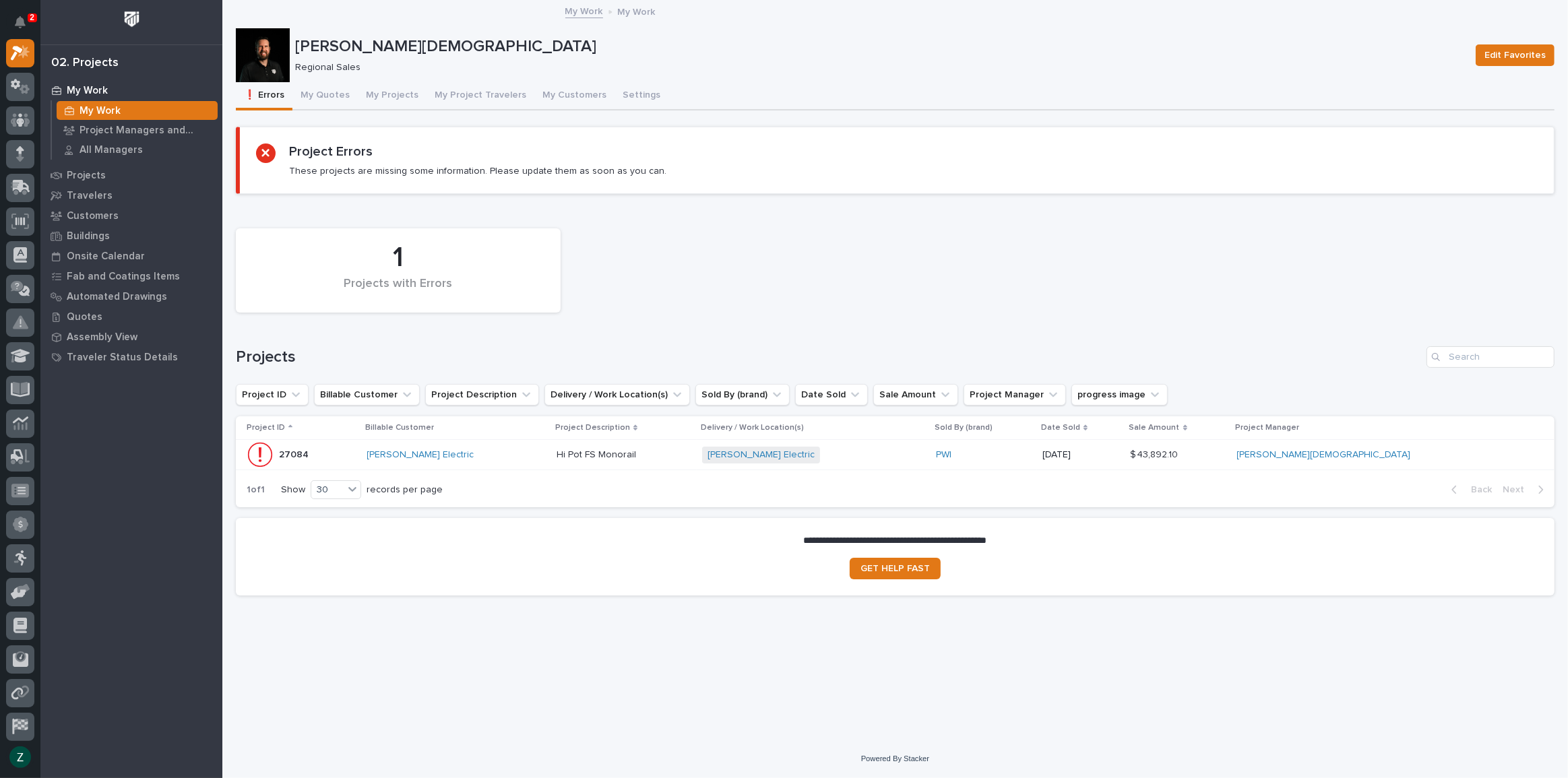
click at [714, 296] on div "1 Projects with Errors" at bounding box center [895, 270] width 1332 height 97
